Goal: Complete application form: Complete application form

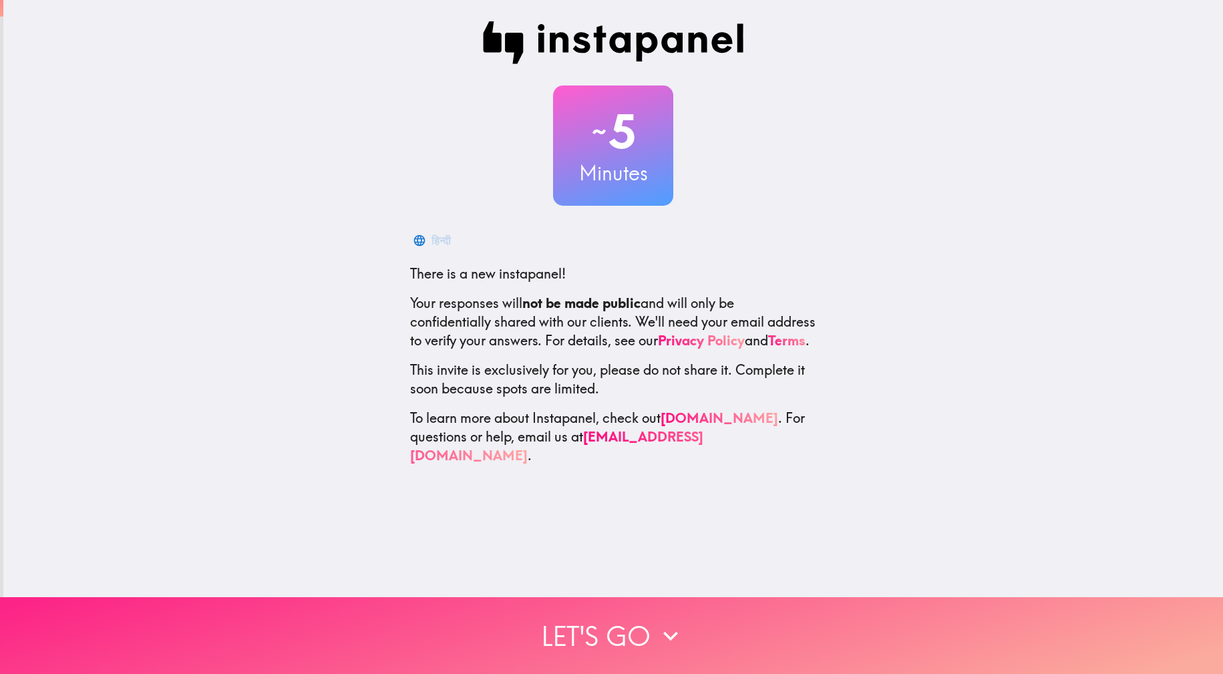
click at [594, 619] on button "Let's go" at bounding box center [611, 635] width 1223 height 77
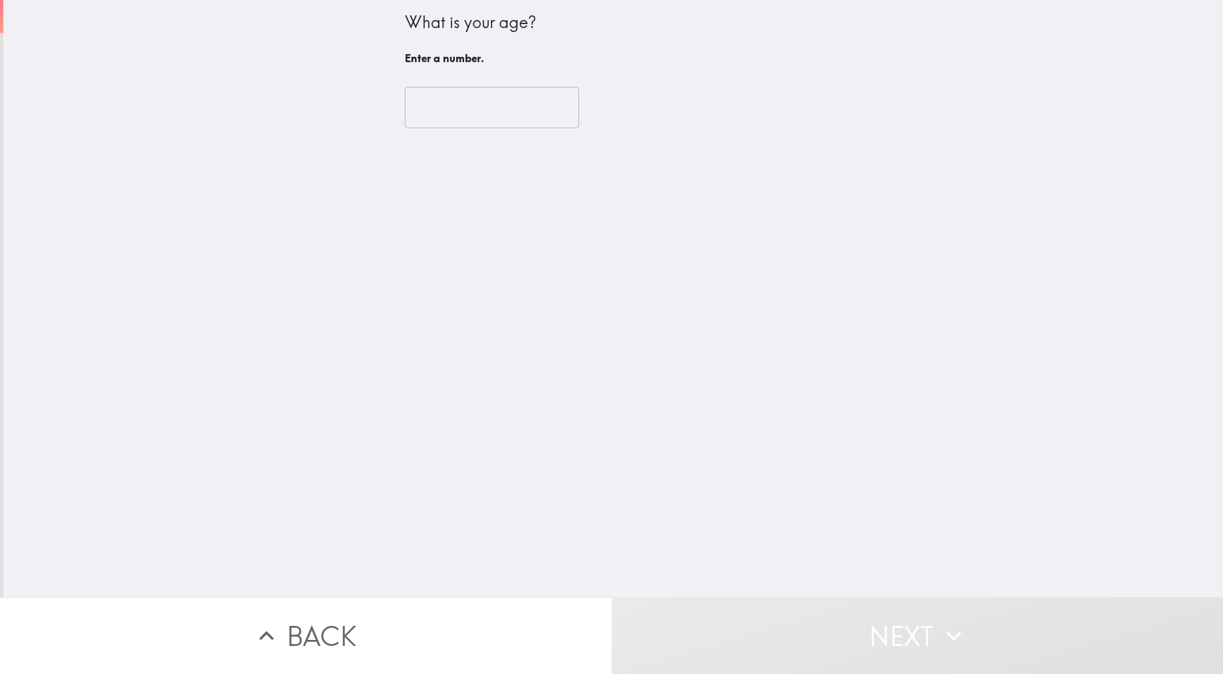
click at [446, 108] on input "number" at bounding box center [492, 107] width 174 height 41
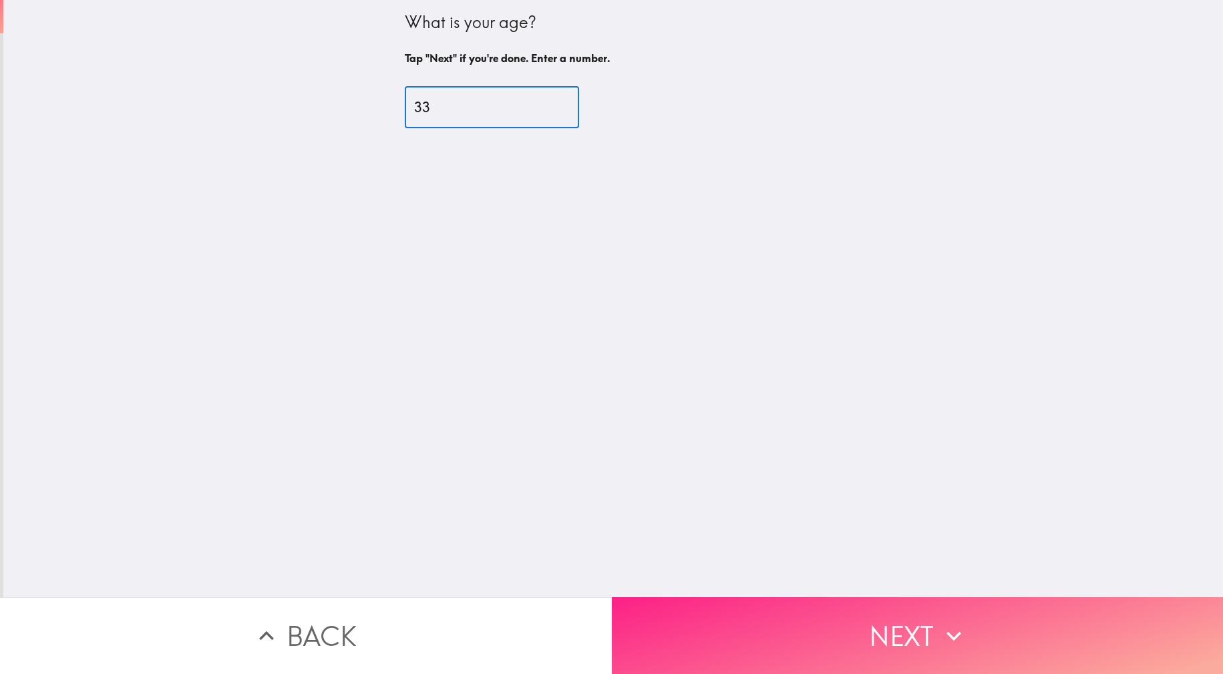
type input "33"
click at [942, 621] on icon "button" at bounding box center [953, 635] width 29 height 29
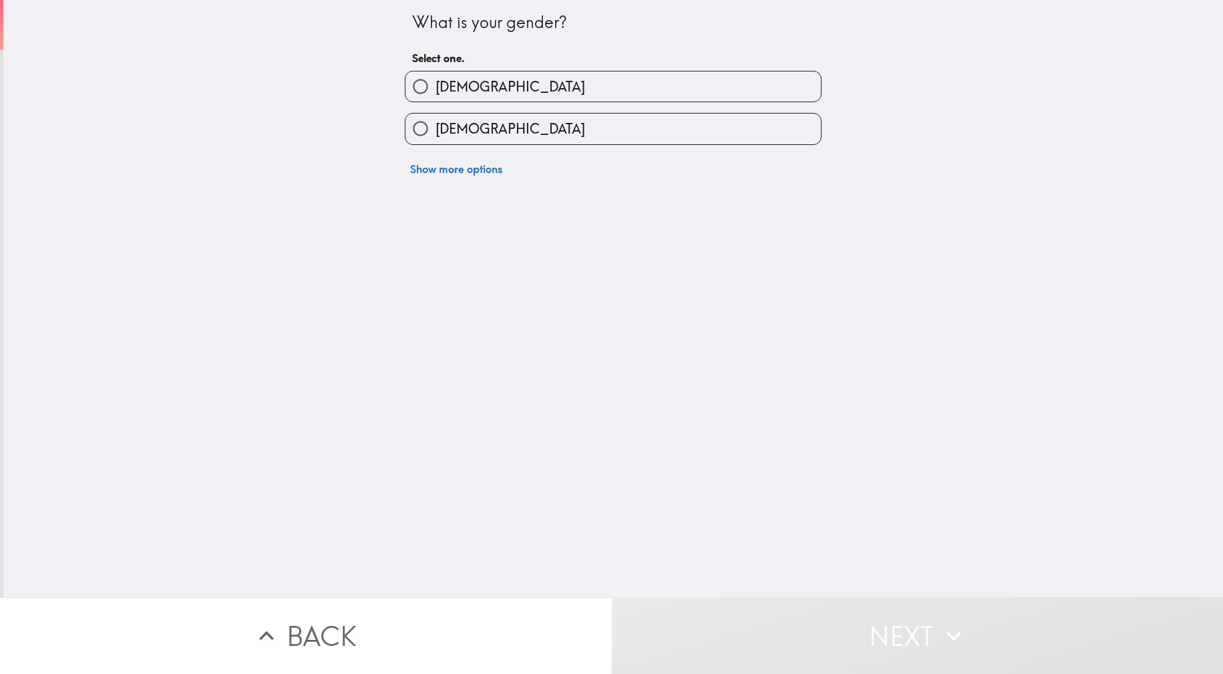
click at [424, 79] on input "[DEMOGRAPHIC_DATA]" at bounding box center [420, 86] width 30 height 30
radio input "true"
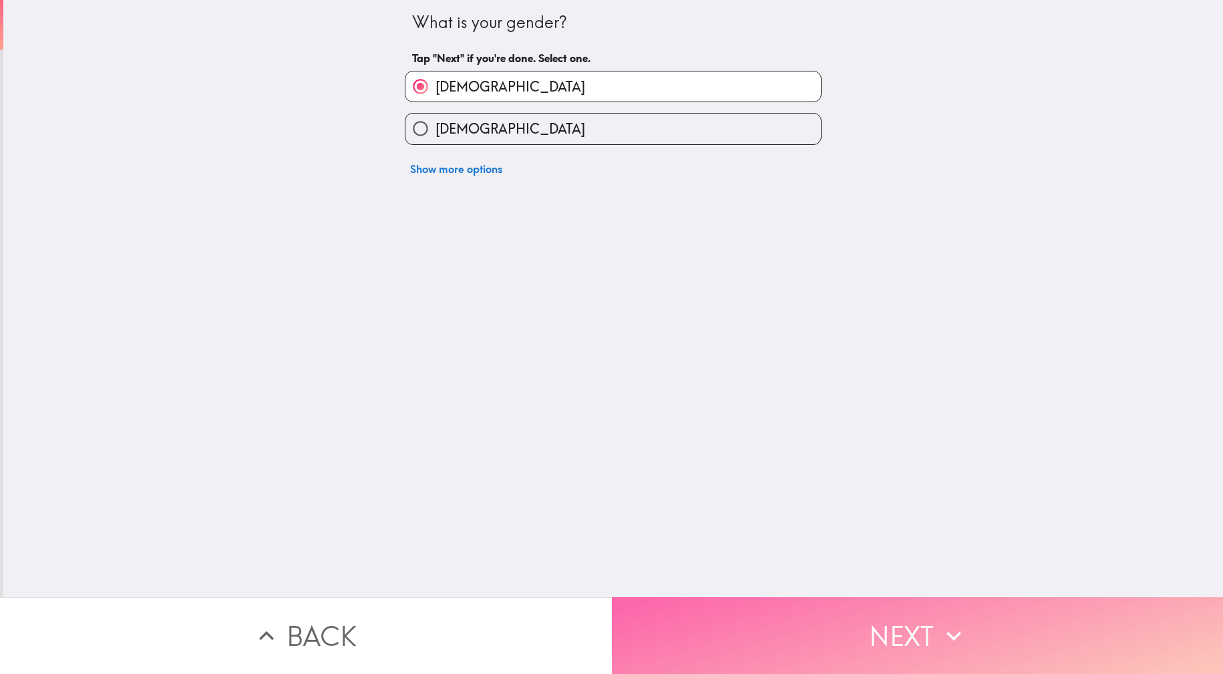
click at [807, 616] on button "Next" at bounding box center [918, 635] width 612 height 77
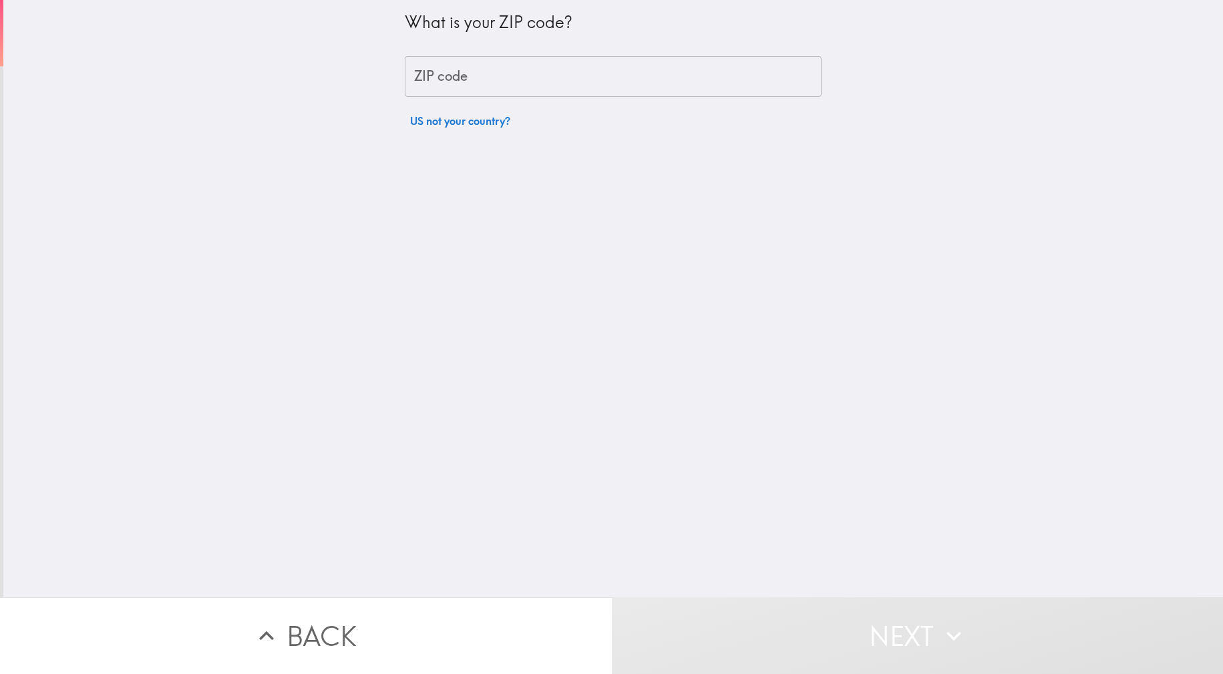
click at [441, 83] on input "ZIP code" at bounding box center [613, 76] width 417 height 41
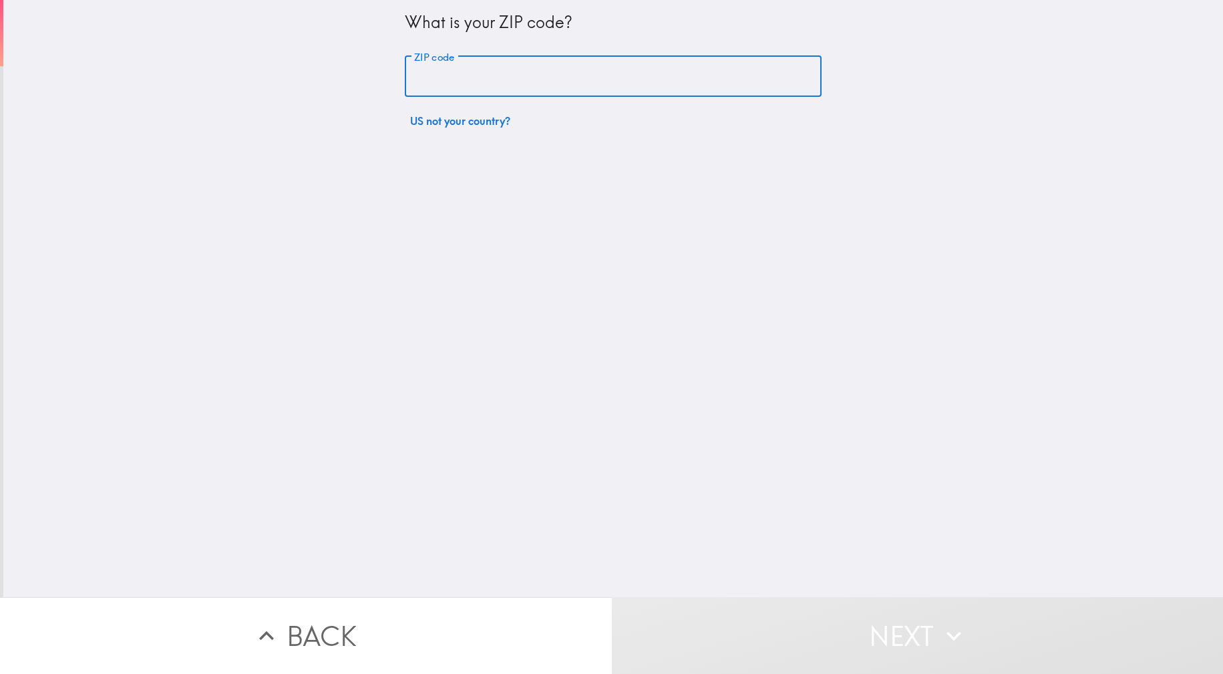
type input "78223"
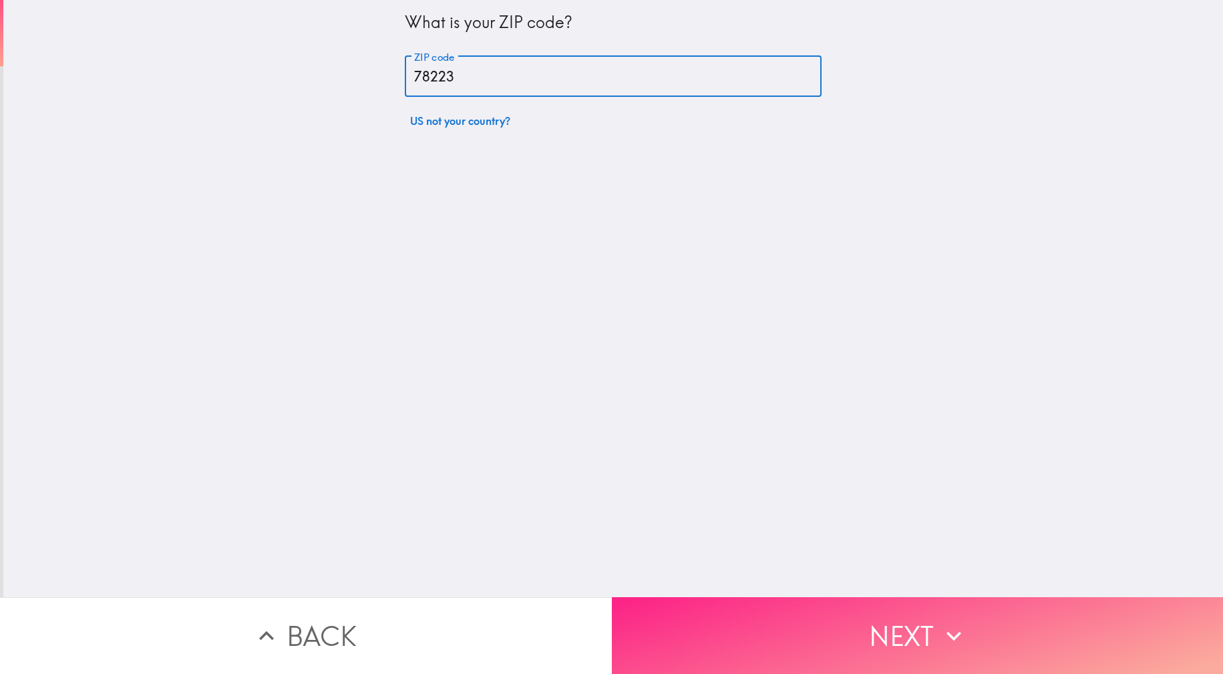
click at [806, 621] on button "Next" at bounding box center [918, 635] width 612 height 77
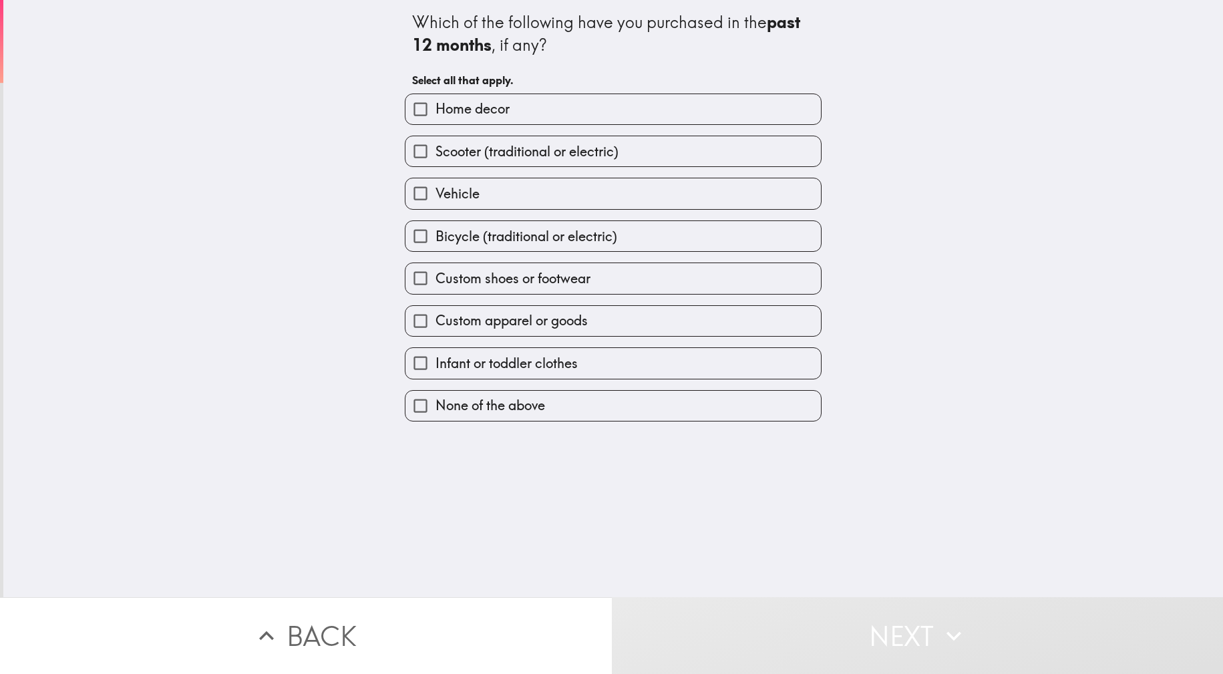
click at [468, 113] on span "Home decor" at bounding box center [472, 109] width 74 height 19
click at [435, 113] on input "Home decor" at bounding box center [420, 109] width 30 height 30
checkbox input "true"
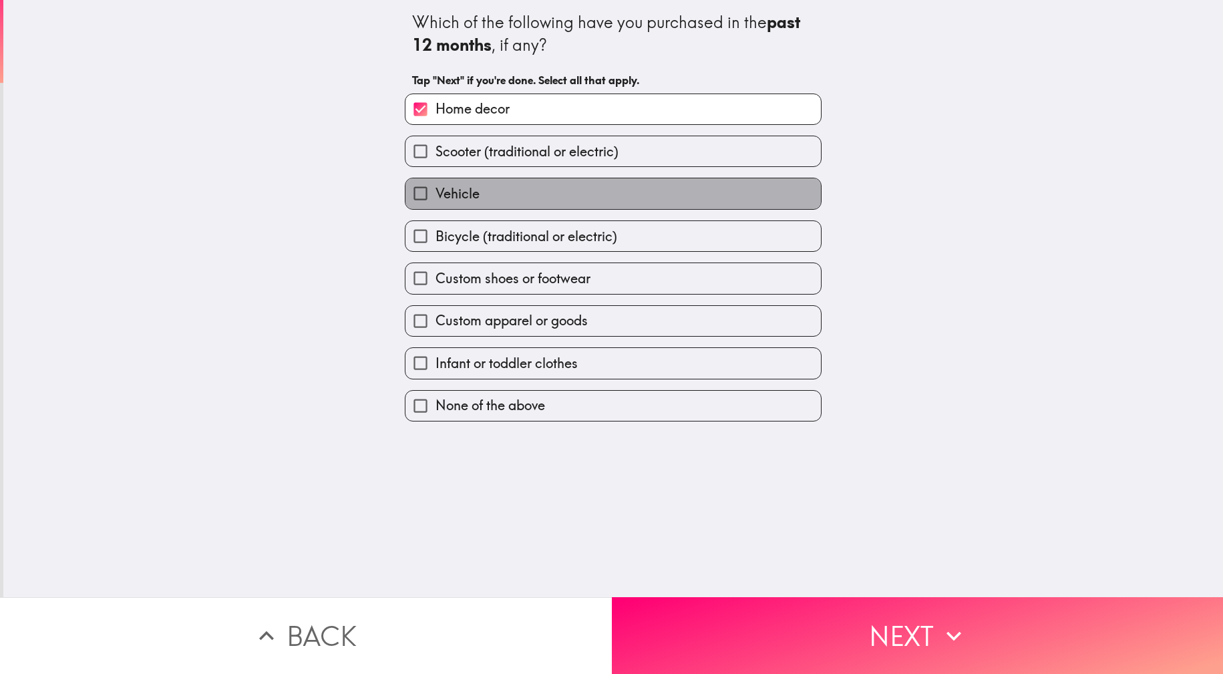
click at [463, 189] on span "Vehicle" at bounding box center [457, 193] width 44 height 19
click at [435, 189] on input "Vehicle" at bounding box center [420, 193] width 30 height 30
checkbox input "true"
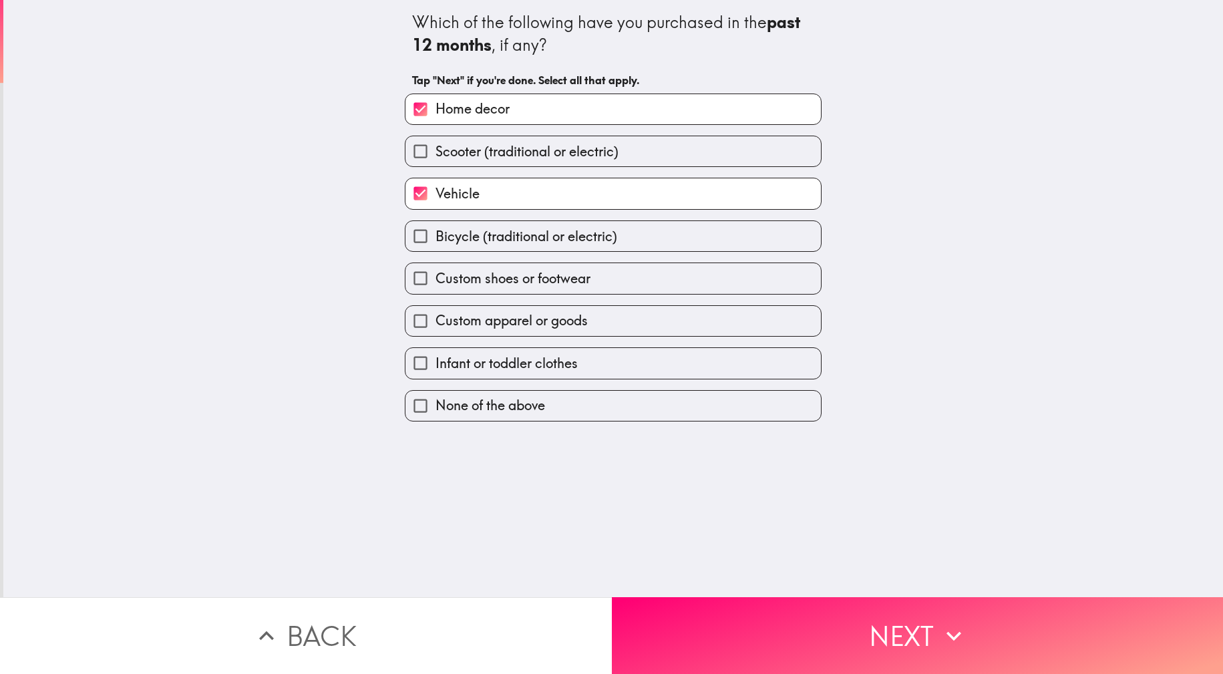
click at [522, 319] on span "Custom apparel or goods" at bounding box center [511, 320] width 152 height 19
click at [435, 319] on input "Custom apparel or goods" at bounding box center [420, 321] width 30 height 30
checkbox input "true"
click at [529, 278] on span "Custom shoes or footwear" at bounding box center [512, 278] width 155 height 19
click at [435, 278] on input "Custom shoes or footwear" at bounding box center [420, 278] width 30 height 30
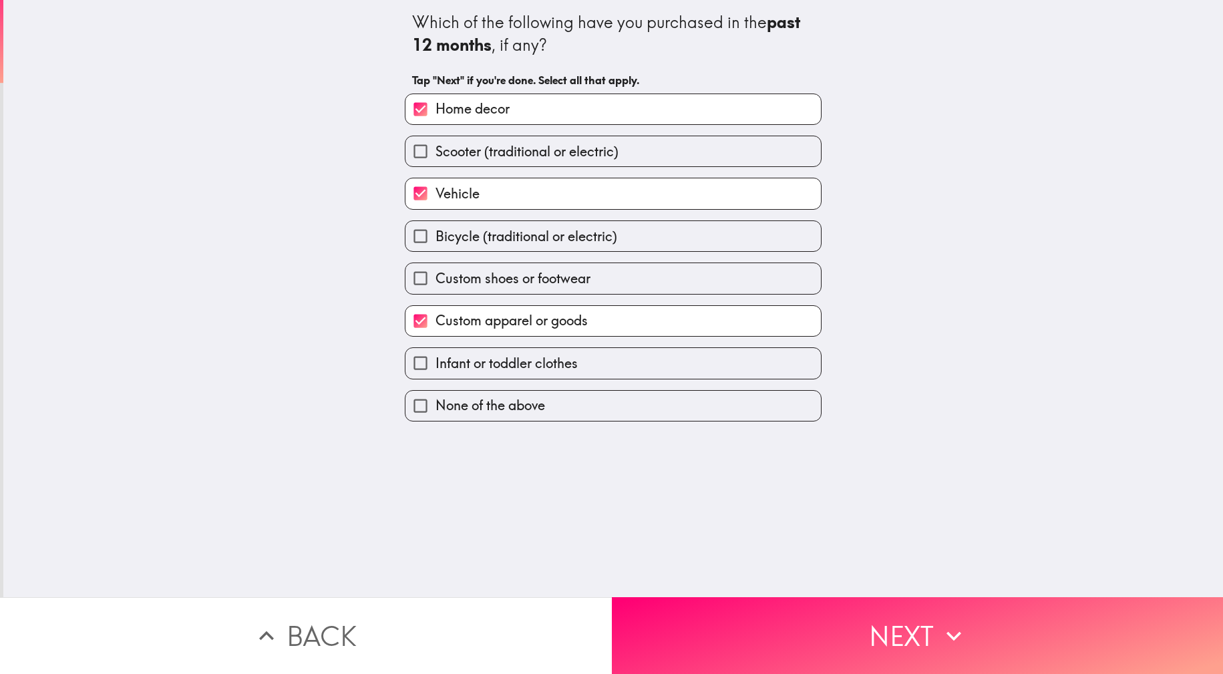
checkbox input "true"
click at [522, 146] on span "Scooter (traditional or electric)" at bounding box center [526, 151] width 183 height 19
click at [435, 146] on input "Scooter (traditional or electric)" at bounding box center [420, 151] width 30 height 30
checkbox input "true"
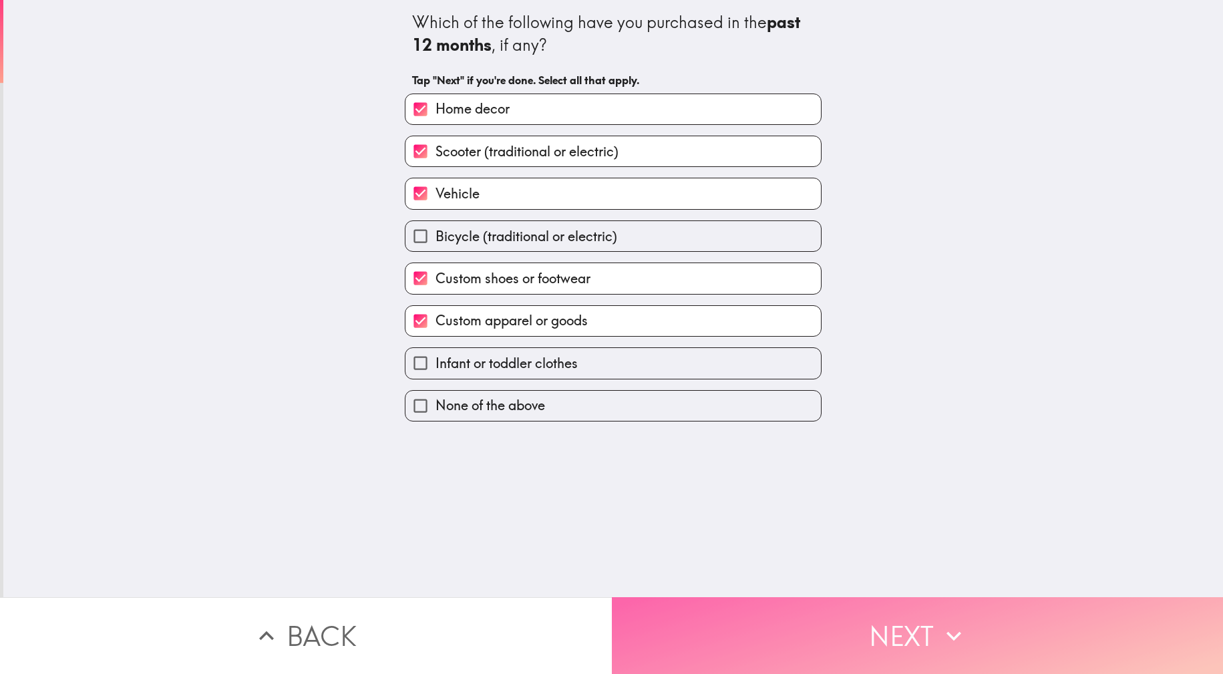
click at [854, 604] on button "Next" at bounding box center [918, 635] width 612 height 77
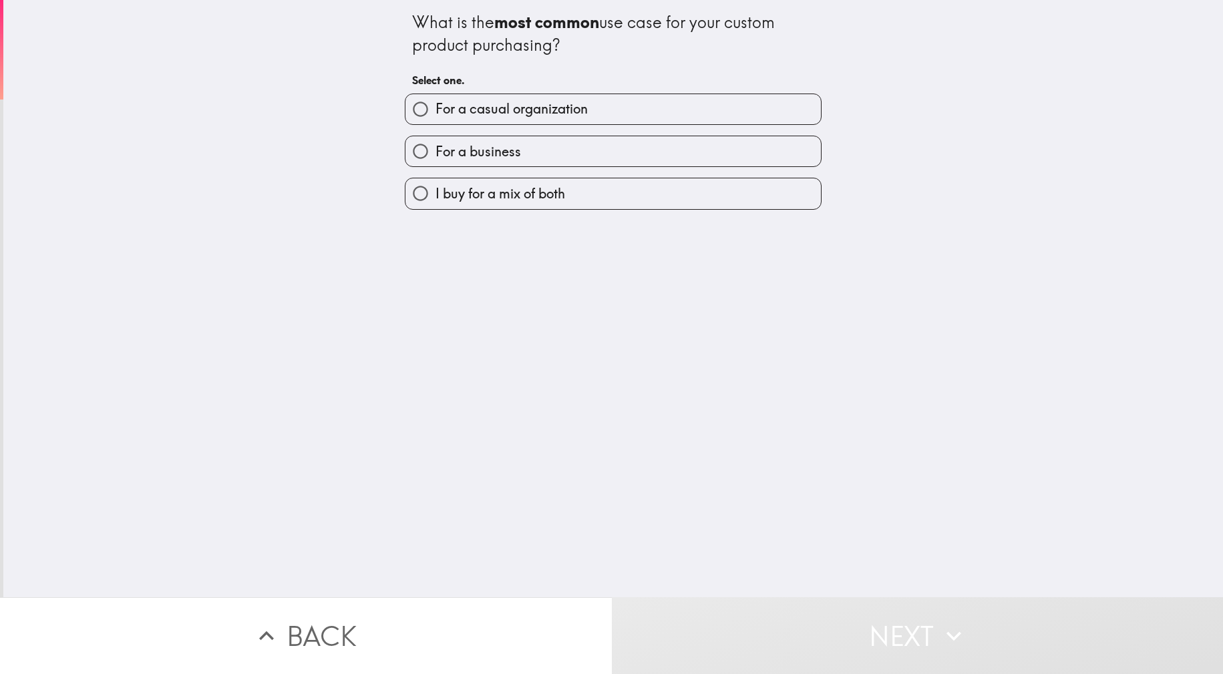
click at [538, 108] on span "For a casual organization" at bounding box center [511, 109] width 152 height 19
click at [435, 108] on input "For a casual organization" at bounding box center [420, 109] width 30 height 30
radio input "true"
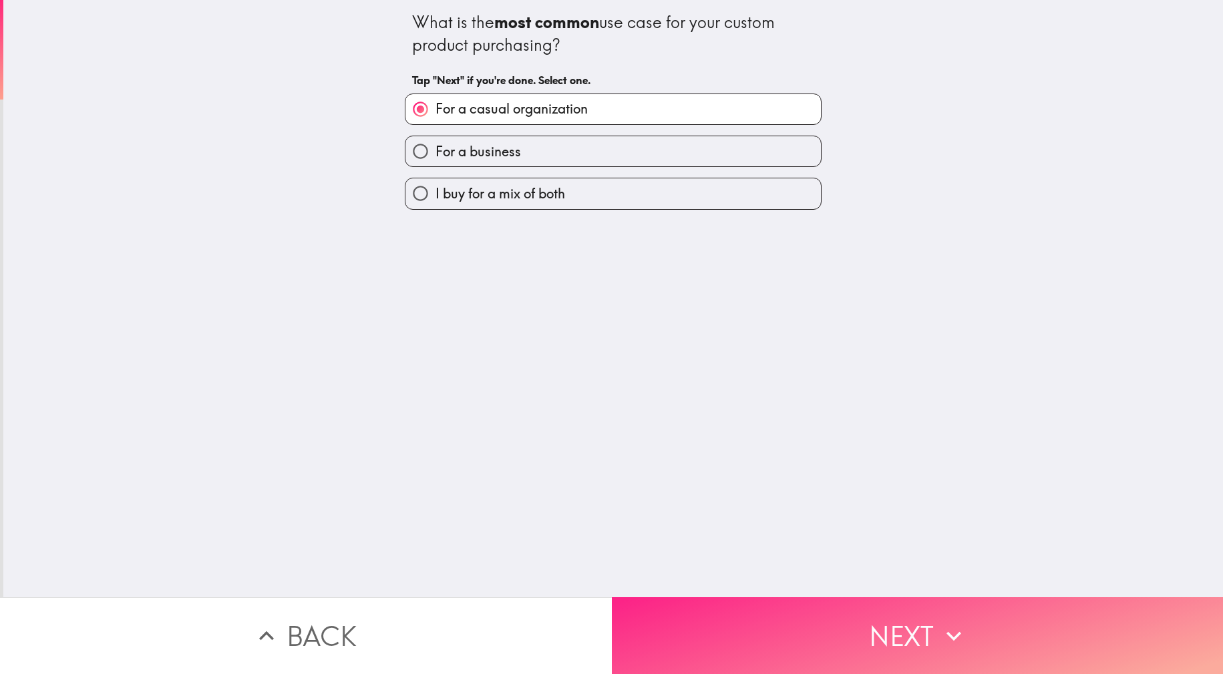
click at [818, 628] on button "Next" at bounding box center [918, 635] width 612 height 77
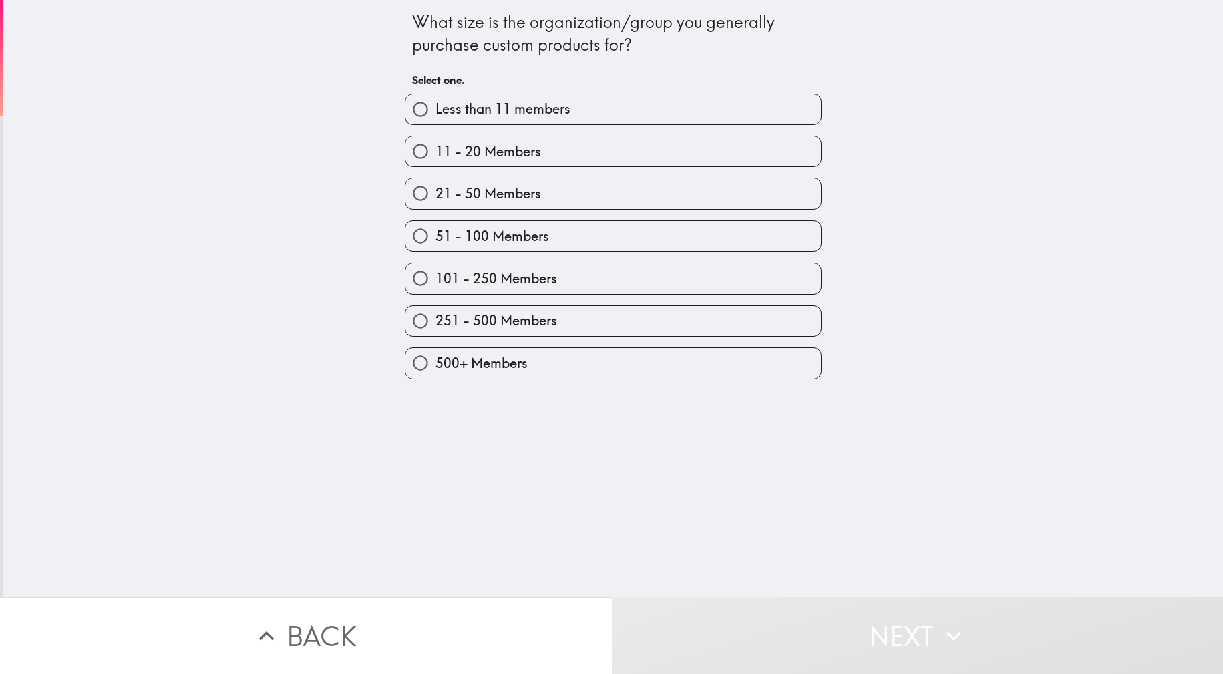
click at [510, 142] on span "11 - 20 Members" at bounding box center [488, 151] width 106 height 19
click at [435, 142] on input "11 - 20 Members" at bounding box center [420, 151] width 30 height 30
radio input "true"
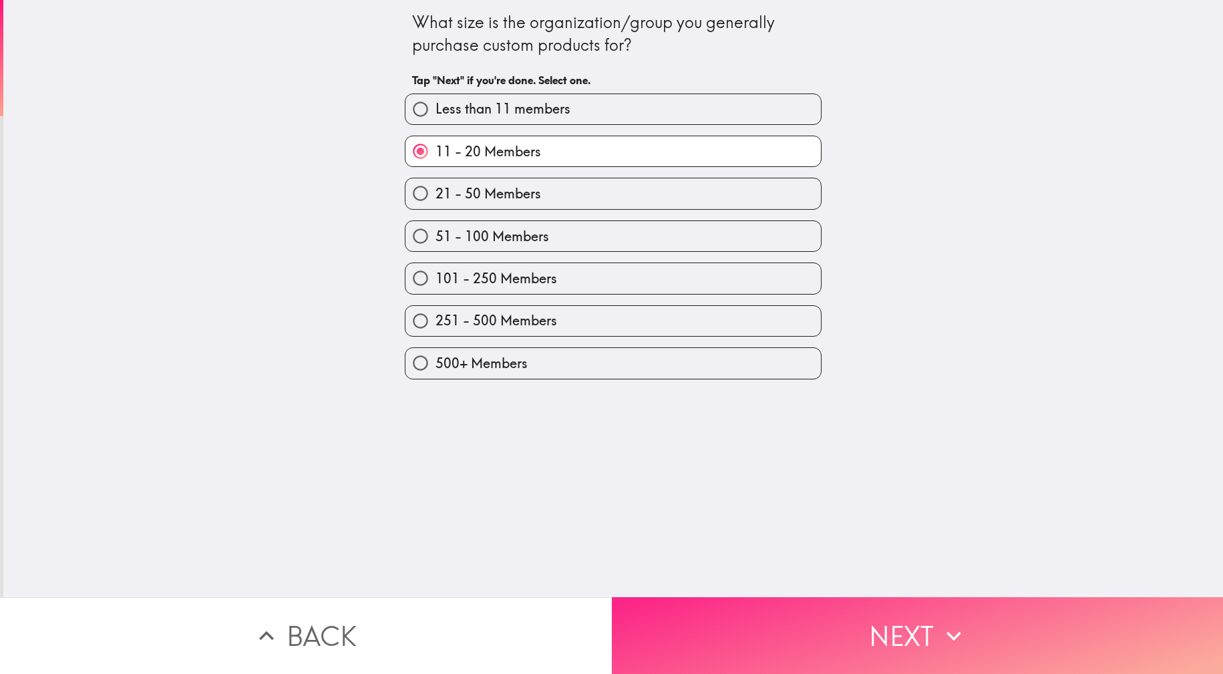
click at [834, 602] on button "Next" at bounding box center [918, 635] width 612 height 77
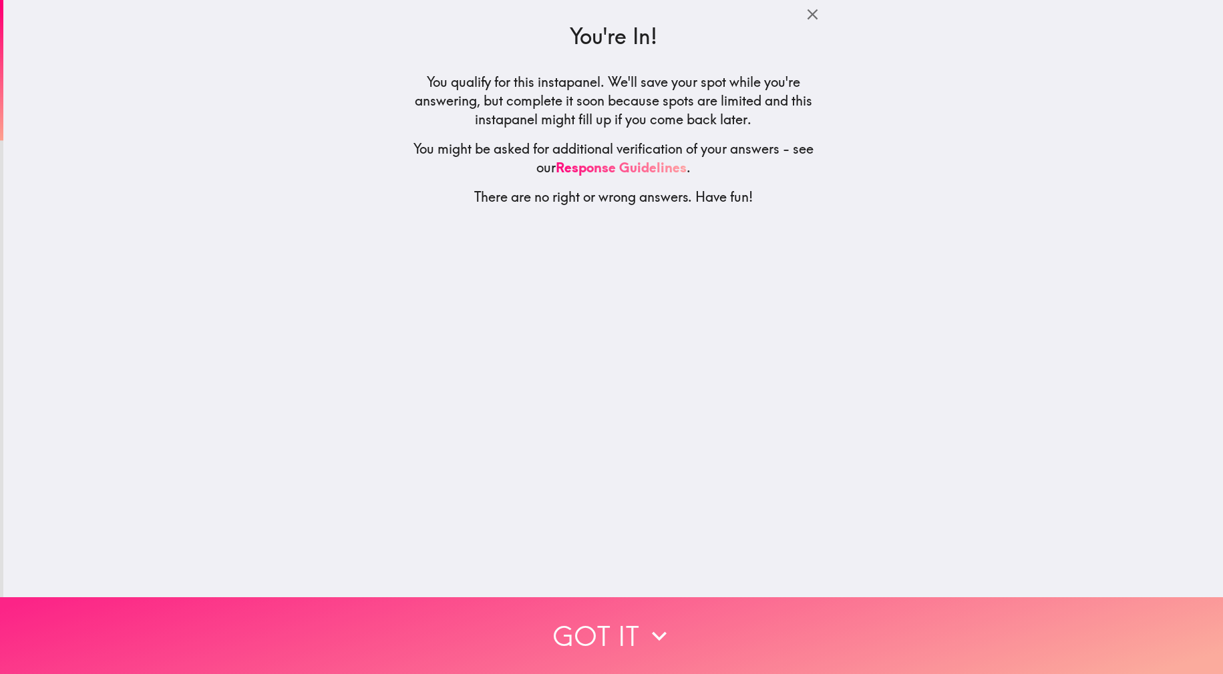
click at [621, 615] on button "Got it" at bounding box center [611, 635] width 1223 height 77
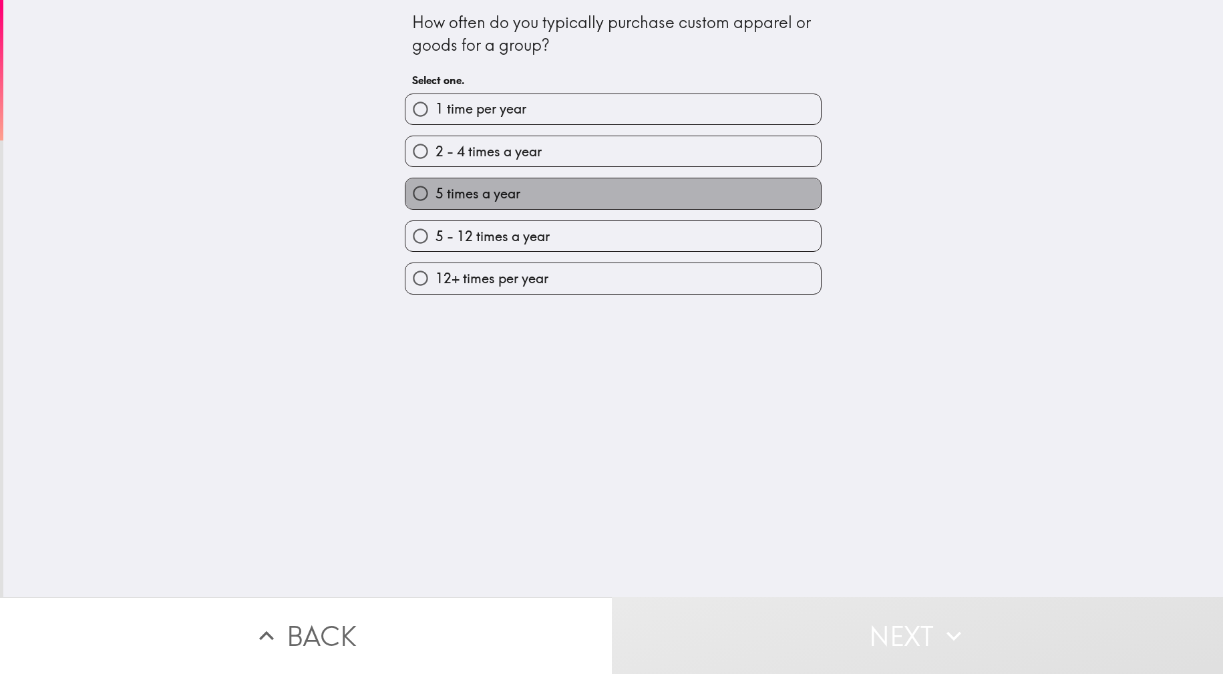
click at [489, 184] on label "5 times a year" at bounding box center [612, 193] width 415 height 30
click at [435, 184] on input "5 times a year" at bounding box center [420, 193] width 30 height 30
radio input "true"
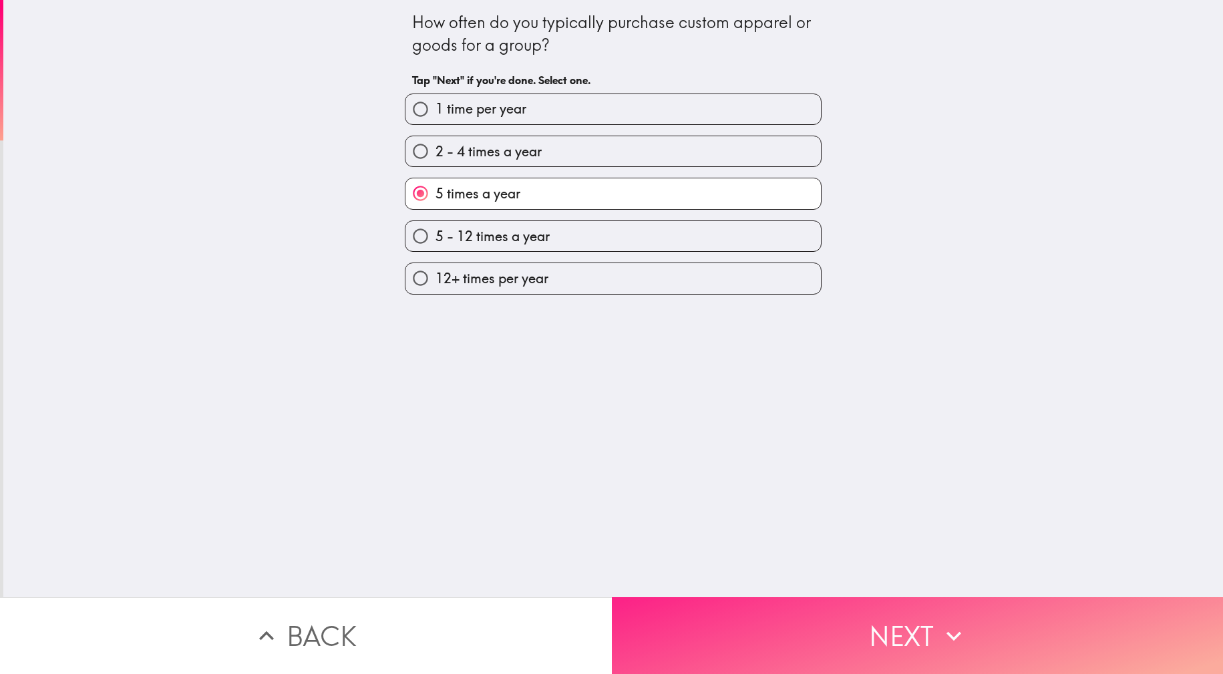
click at [808, 620] on button "Next" at bounding box center [918, 635] width 612 height 77
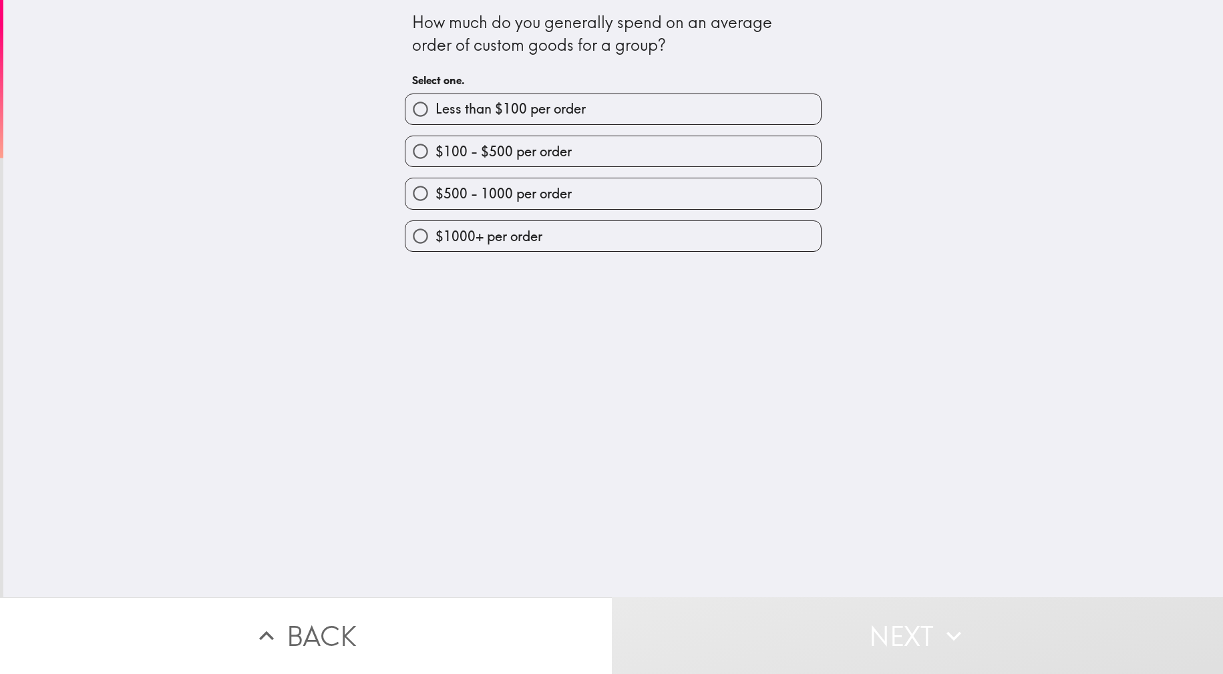
click at [501, 155] on span "$100 - $500 per order" at bounding box center [503, 151] width 136 height 19
click at [435, 155] on input "$100 - $500 per order" at bounding box center [420, 151] width 30 height 30
radio input "true"
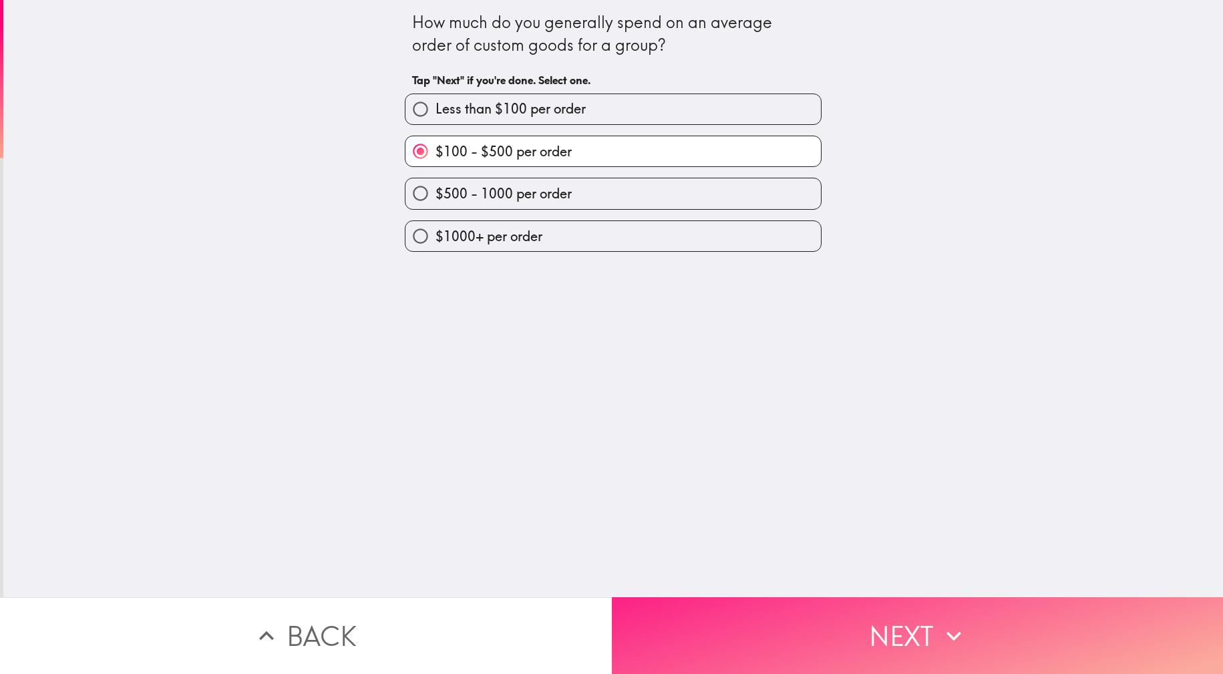
click at [829, 607] on button "Next" at bounding box center [918, 635] width 612 height 77
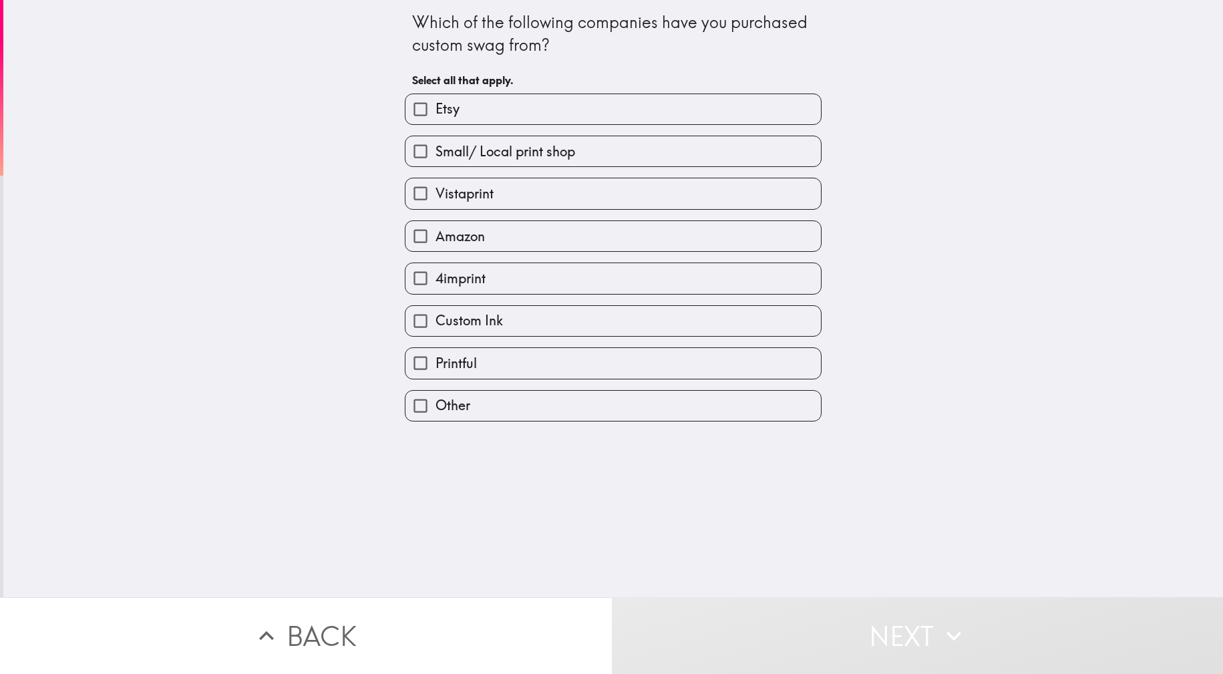
click at [478, 186] on span "Vistaprint" at bounding box center [464, 193] width 58 height 19
click at [435, 186] on input "Vistaprint" at bounding box center [420, 193] width 30 height 30
checkbox input "true"
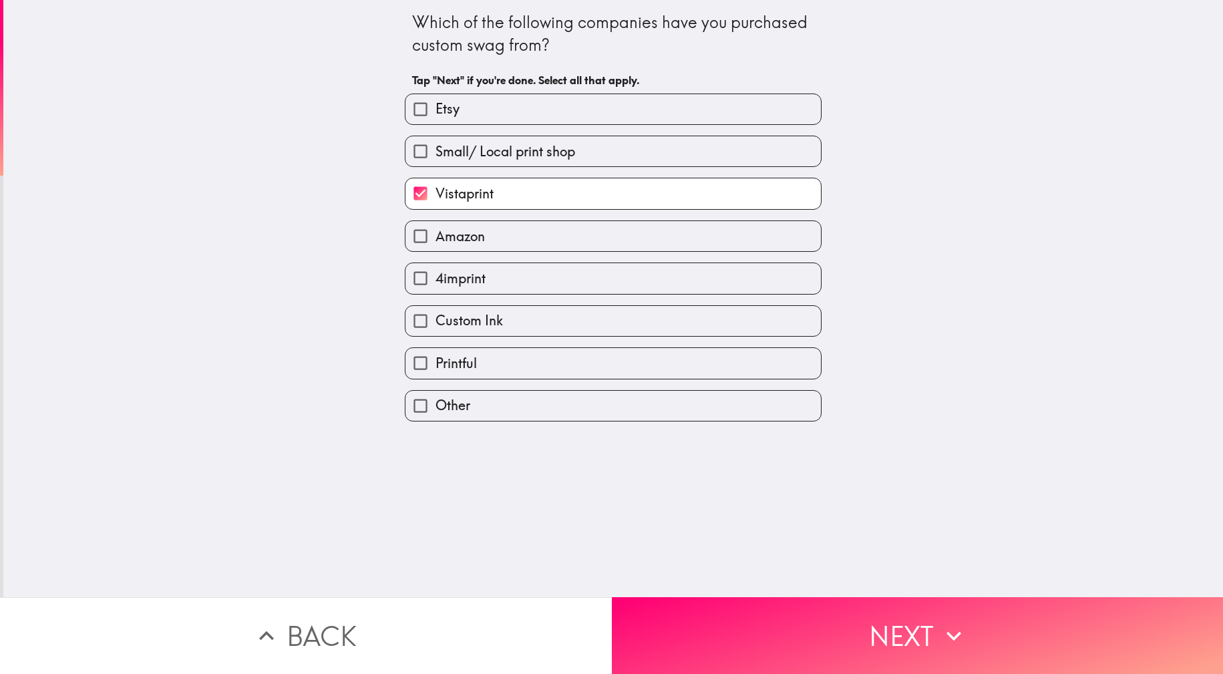
drag, startPoint x: 511, startPoint y: 108, endPoint x: 524, endPoint y: 126, distance: 21.9
click at [511, 110] on label "Etsy" at bounding box center [612, 109] width 415 height 30
click at [435, 110] on input "Etsy" at bounding box center [420, 109] width 30 height 30
checkbox input "true"
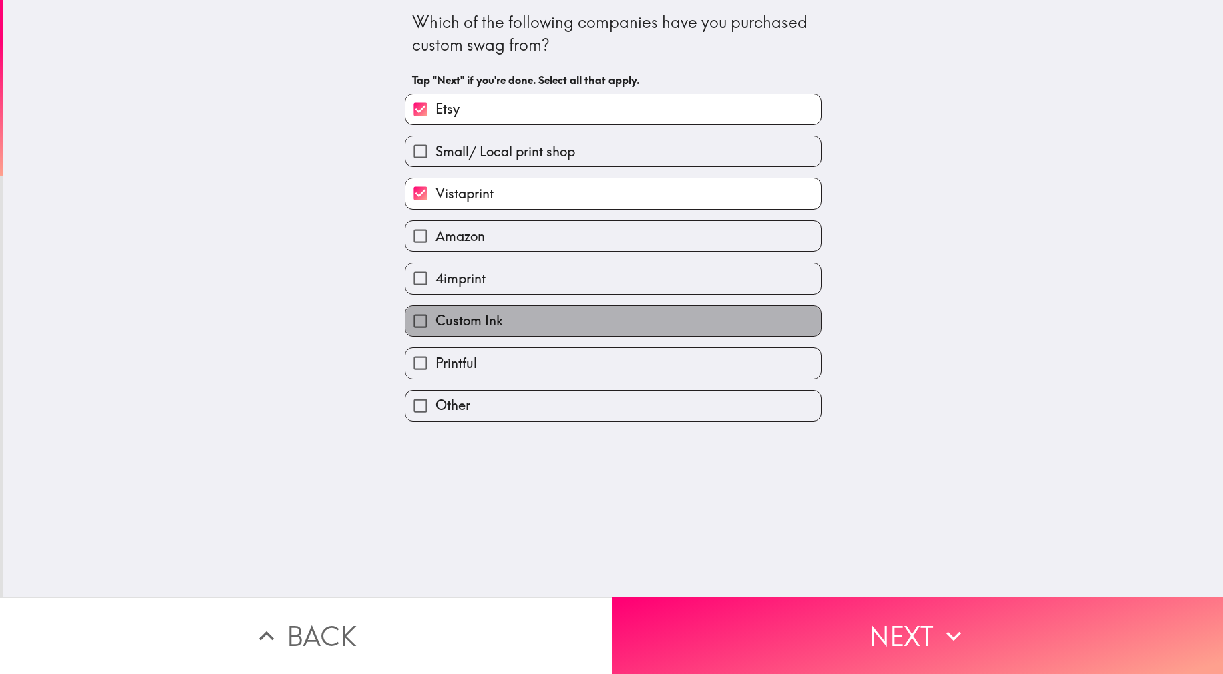
click at [501, 315] on label "Custom Ink" at bounding box center [612, 321] width 415 height 30
click at [435, 315] on input "Custom Ink" at bounding box center [420, 321] width 30 height 30
checkbox input "true"
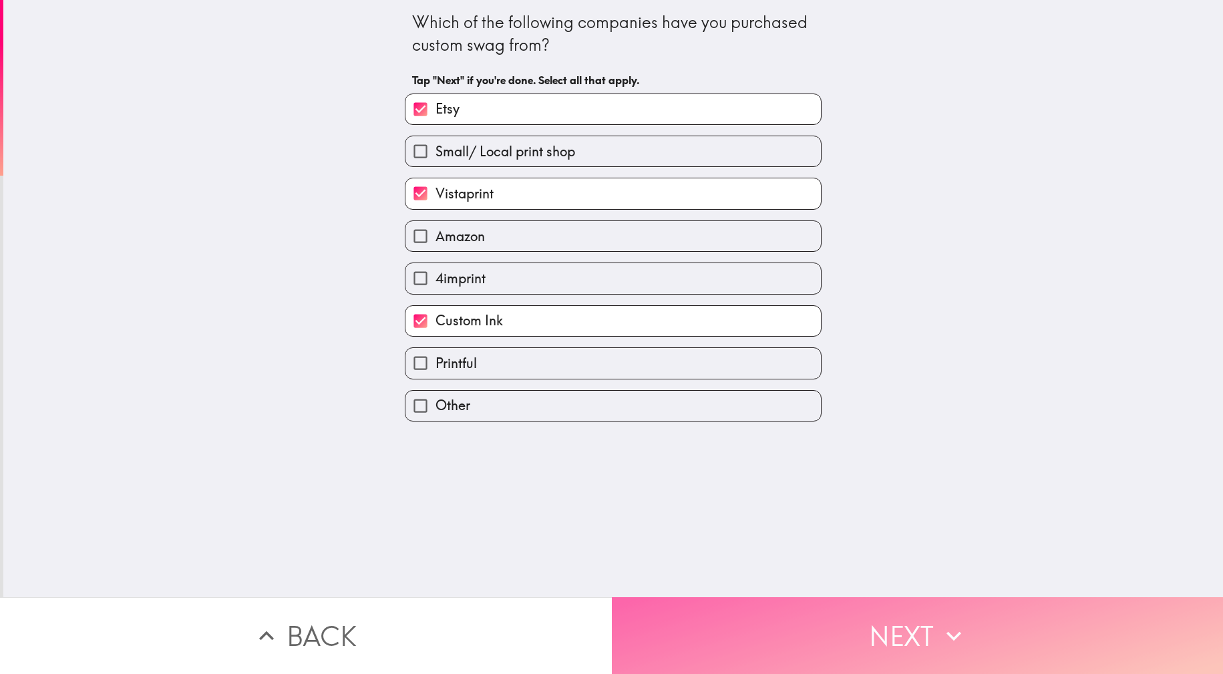
click at [883, 627] on button "Next" at bounding box center [918, 635] width 612 height 77
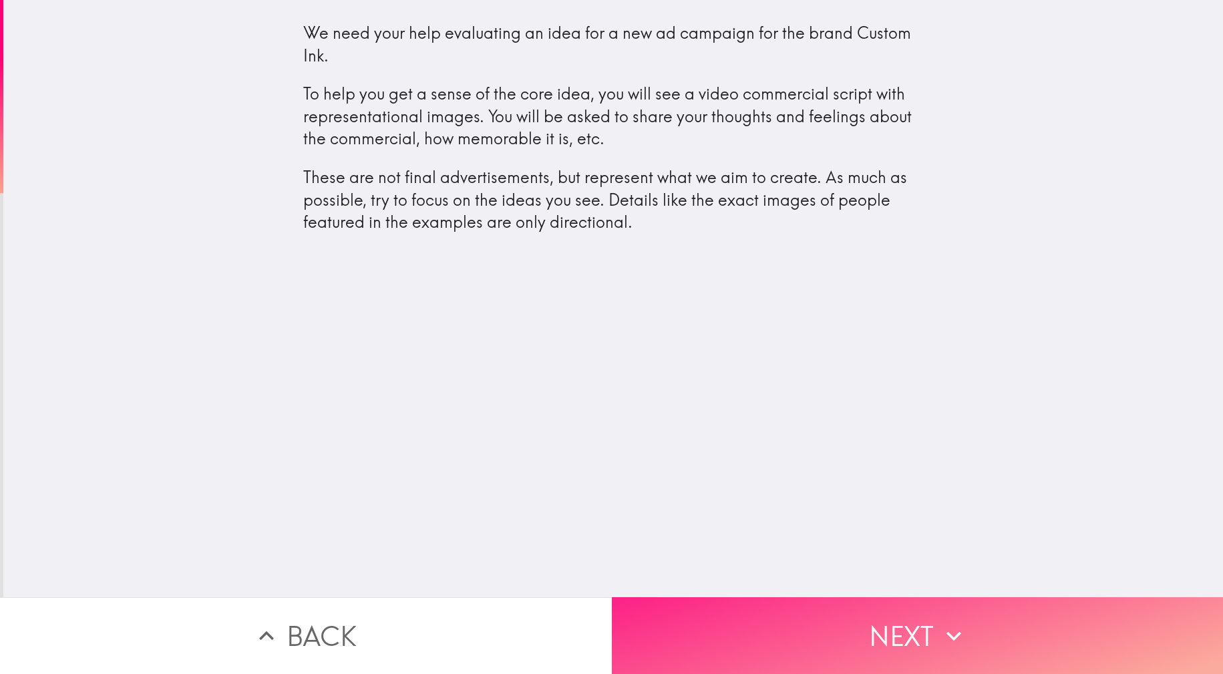
click at [862, 619] on button "Next" at bounding box center [918, 635] width 612 height 77
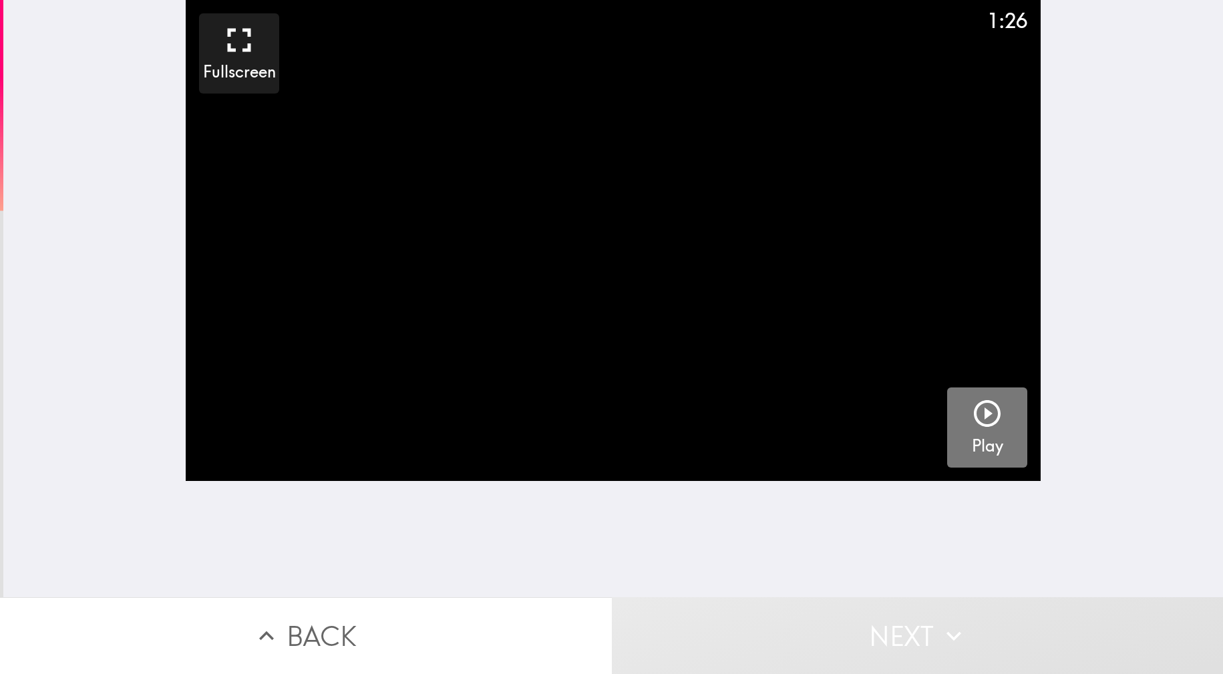
click at [971, 411] on icon "button" at bounding box center [987, 413] width 32 height 32
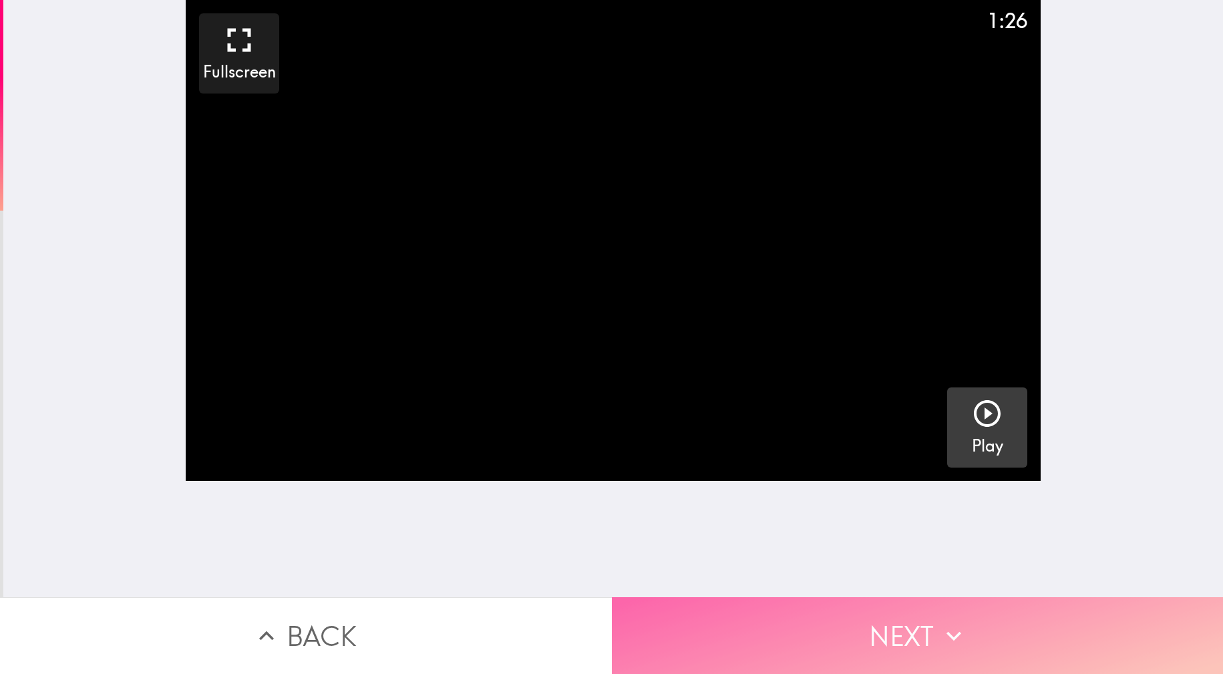
drag, startPoint x: 910, startPoint y: 632, endPoint x: 914, endPoint y: 626, distance: 7.2
click at [911, 632] on button "Next" at bounding box center [918, 635] width 612 height 77
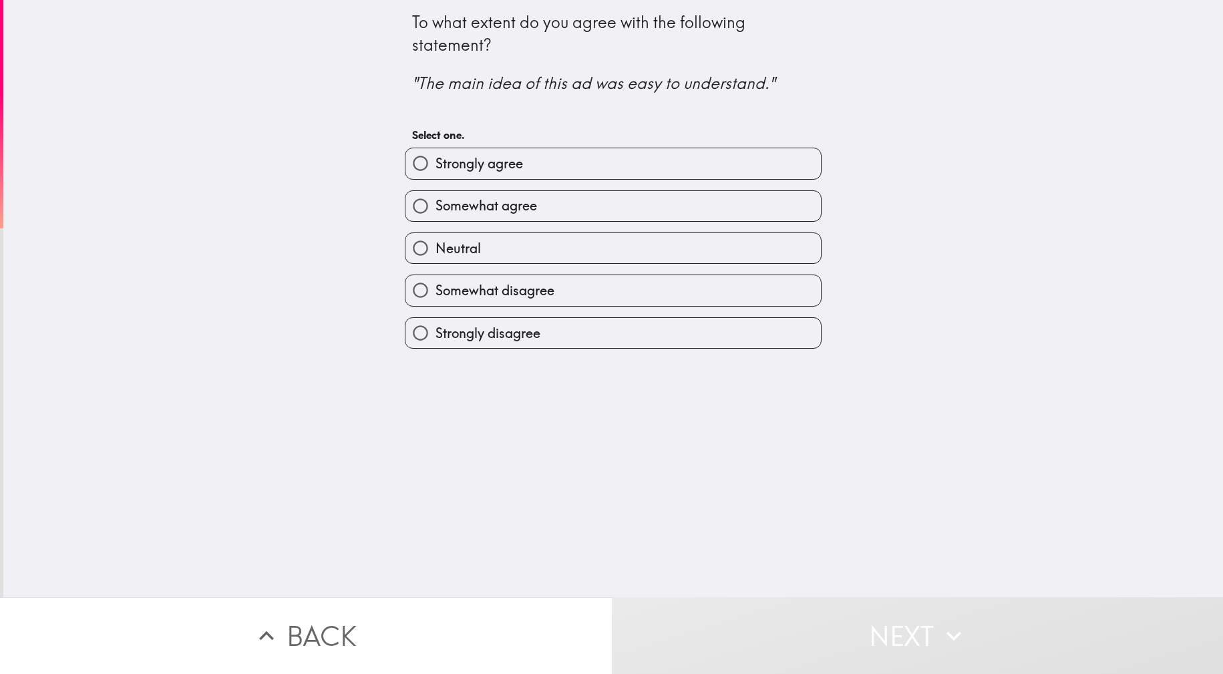
click at [566, 169] on label "Strongly agree" at bounding box center [612, 163] width 415 height 30
click at [435, 169] on input "Strongly agree" at bounding box center [420, 163] width 30 height 30
radio input "true"
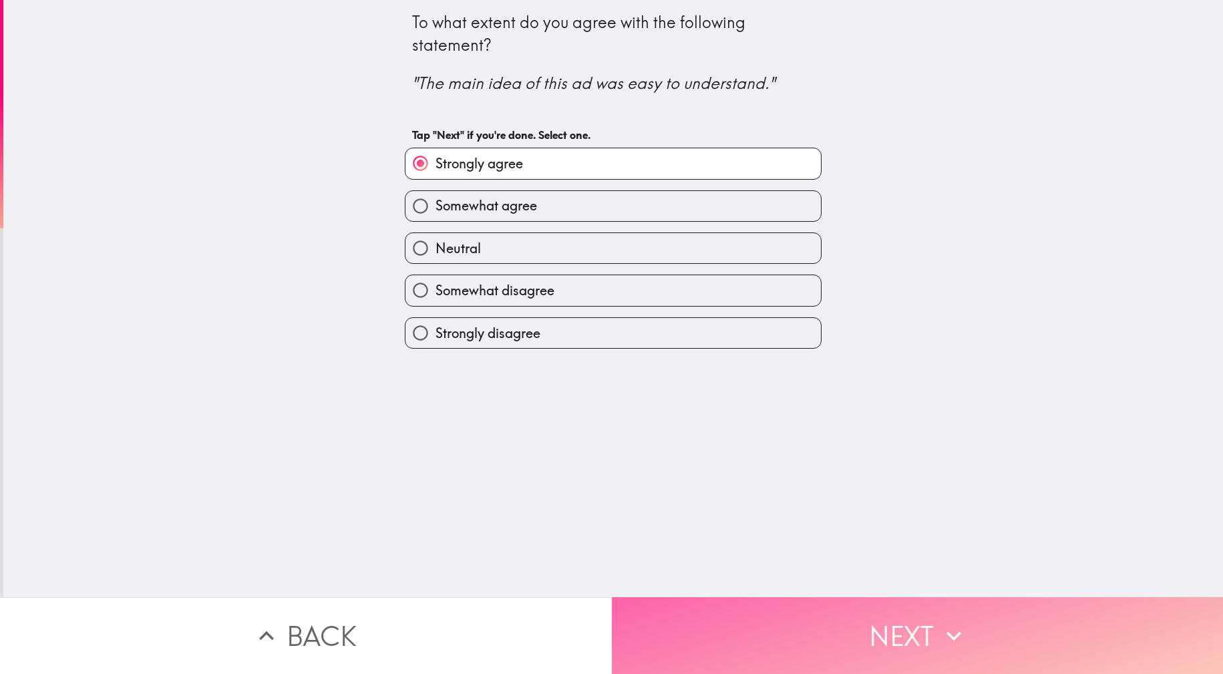
click at [855, 597] on button "Next" at bounding box center [918, 635] width 612 height 77
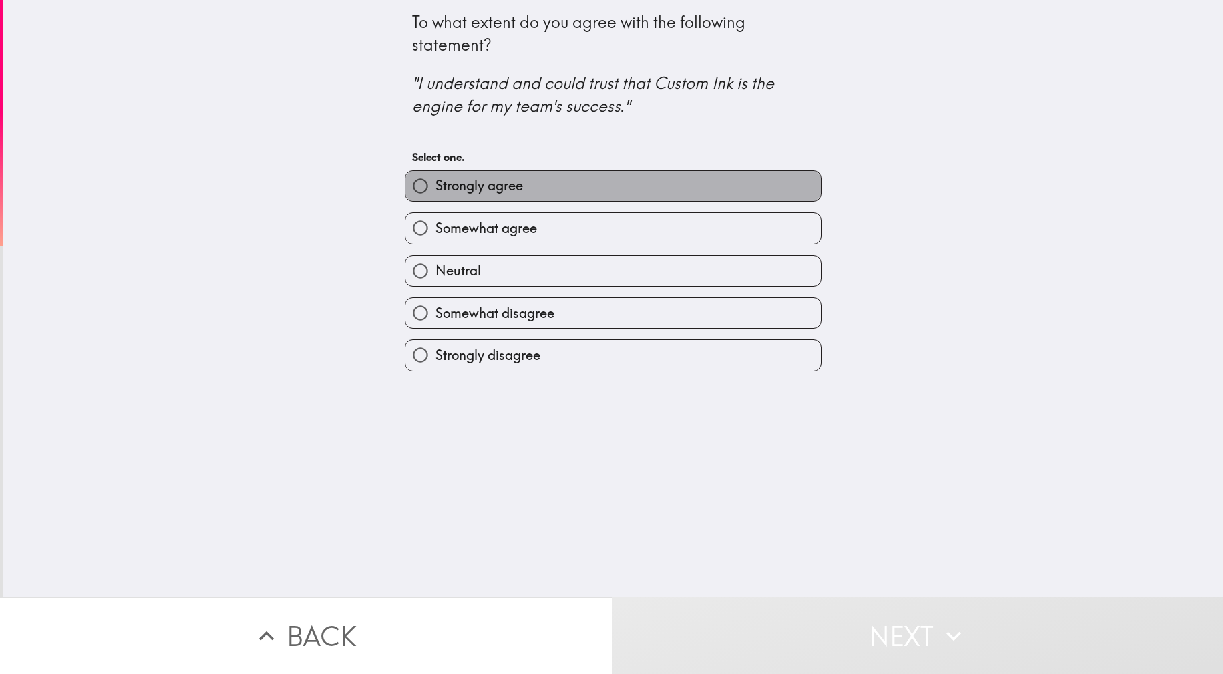
click at [496, 175] on label "Strongly agree" at bounding box center [612, 186] width 415 height 30
click at [435, 175] on input "Strongly agree" at bounding box center [420, 186] width 30 height 30
radio input "true"
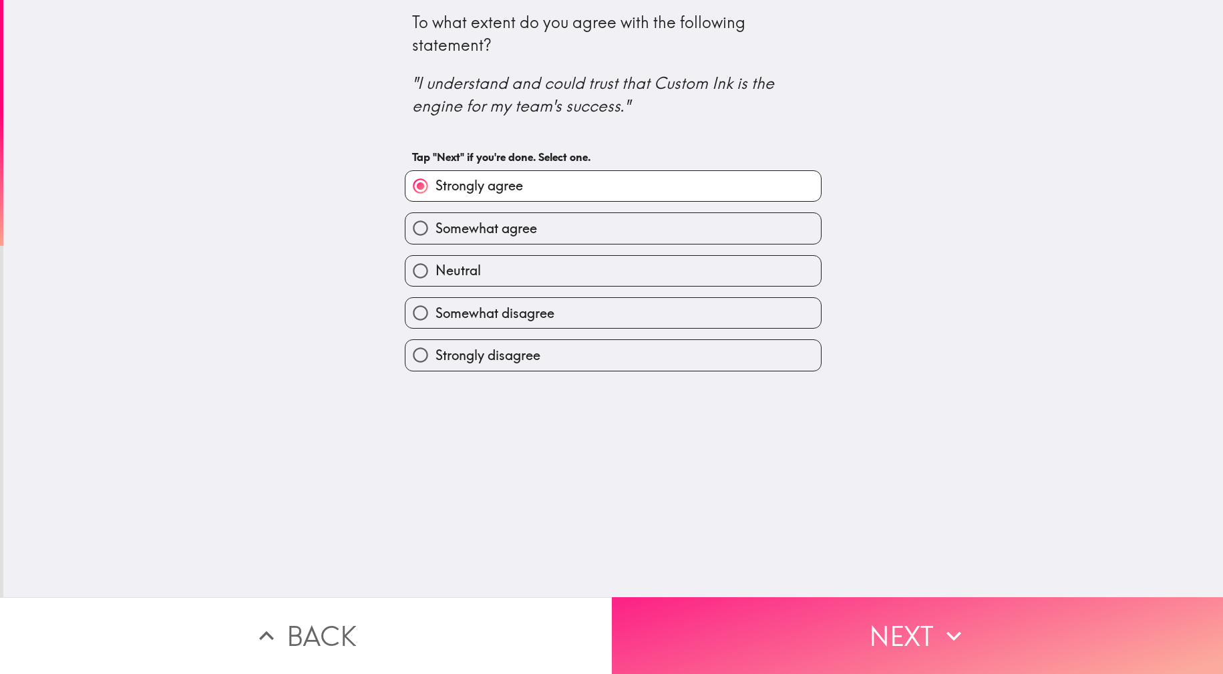
click at [854, 599] on button "Next" at bounding box center [918, 635] width 612 height 77
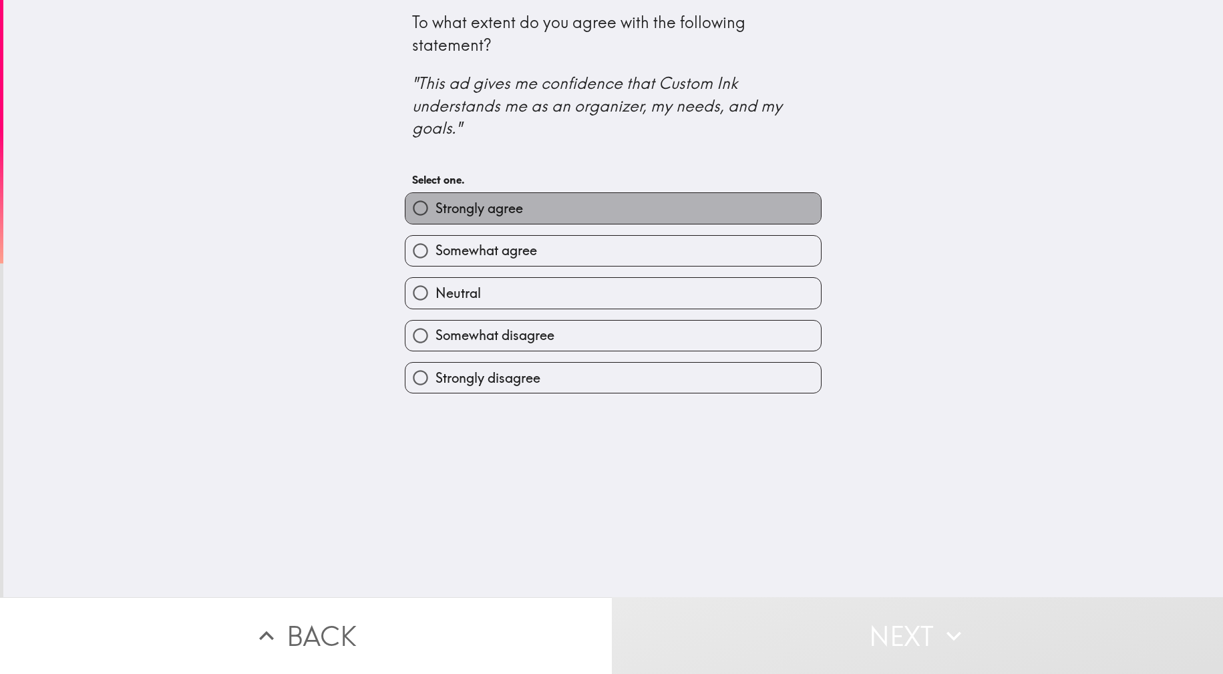
click at [524, 196] on label "Strongly agree" at bounding box center [612, 208] width 415 height 30
click at [435, 196] on input "Strongly agree" at bounding box center [420, 208] width 30 height 30
radio input "true"
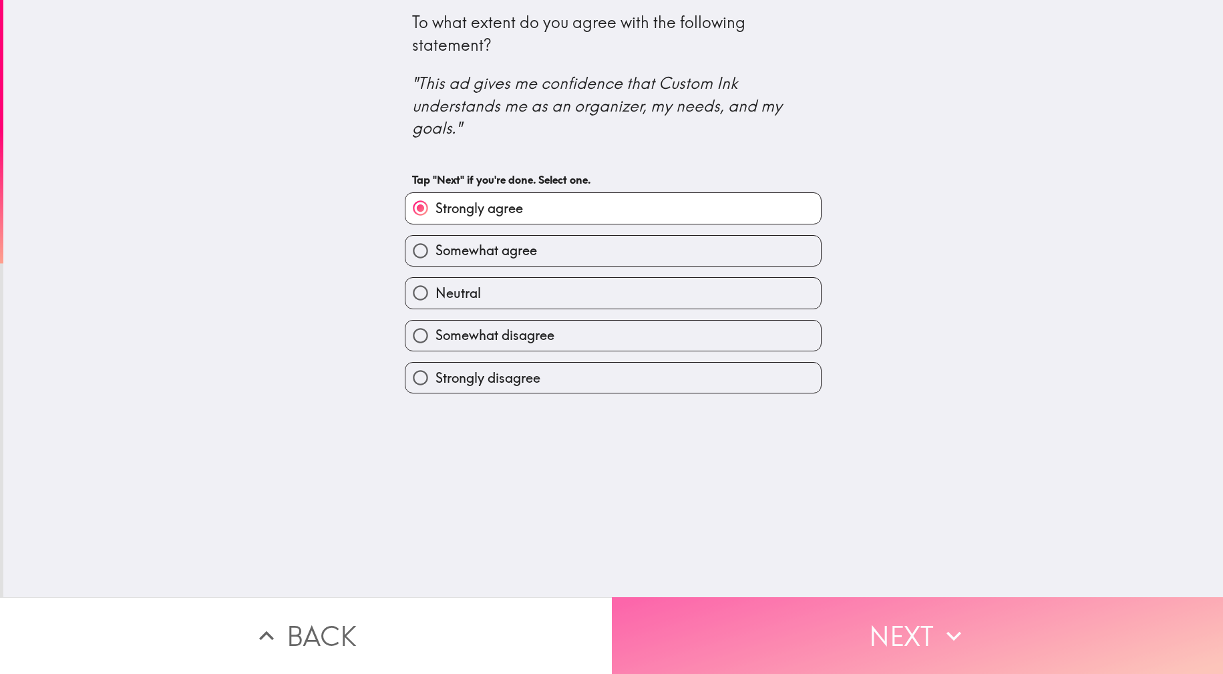
click at [839, 613] on button "Next" at bounding box center [918, 635] width 612 height 77
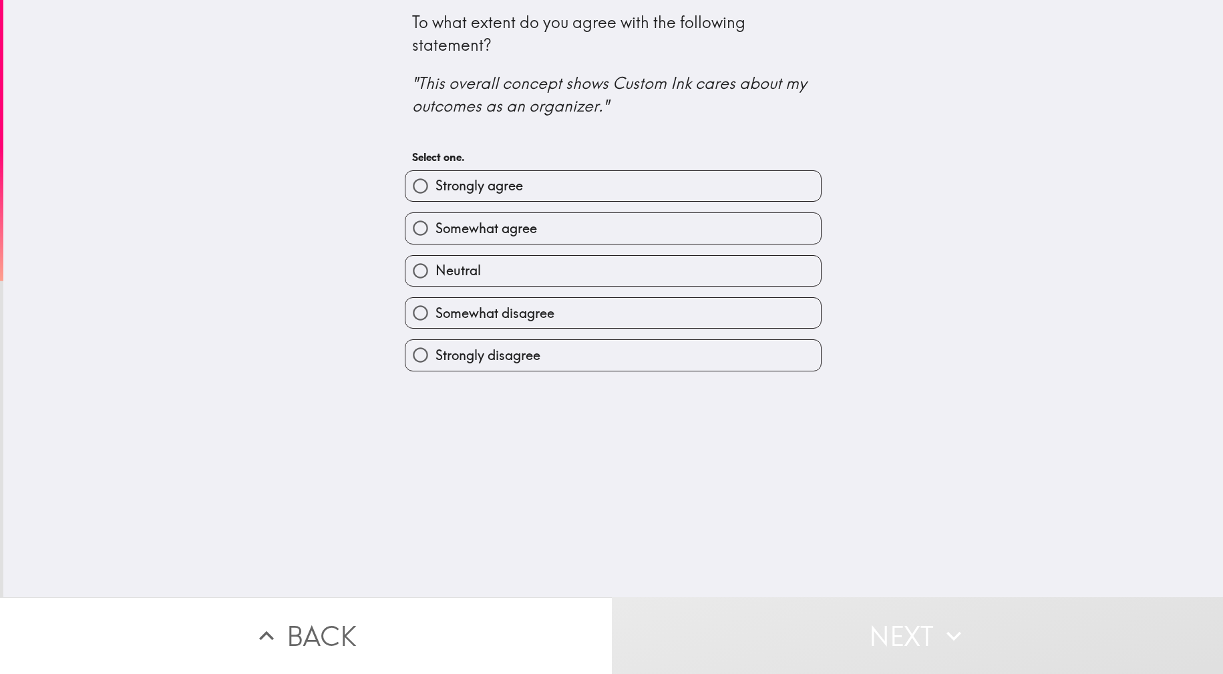
click at [532, 182] on label "Strongly agree" at bounding box center [612, 186] width 415 height 30
click at [435, 182] on input "Strongly agree" at bounding box center [420, 186] width 30 height 30
radio input "true"
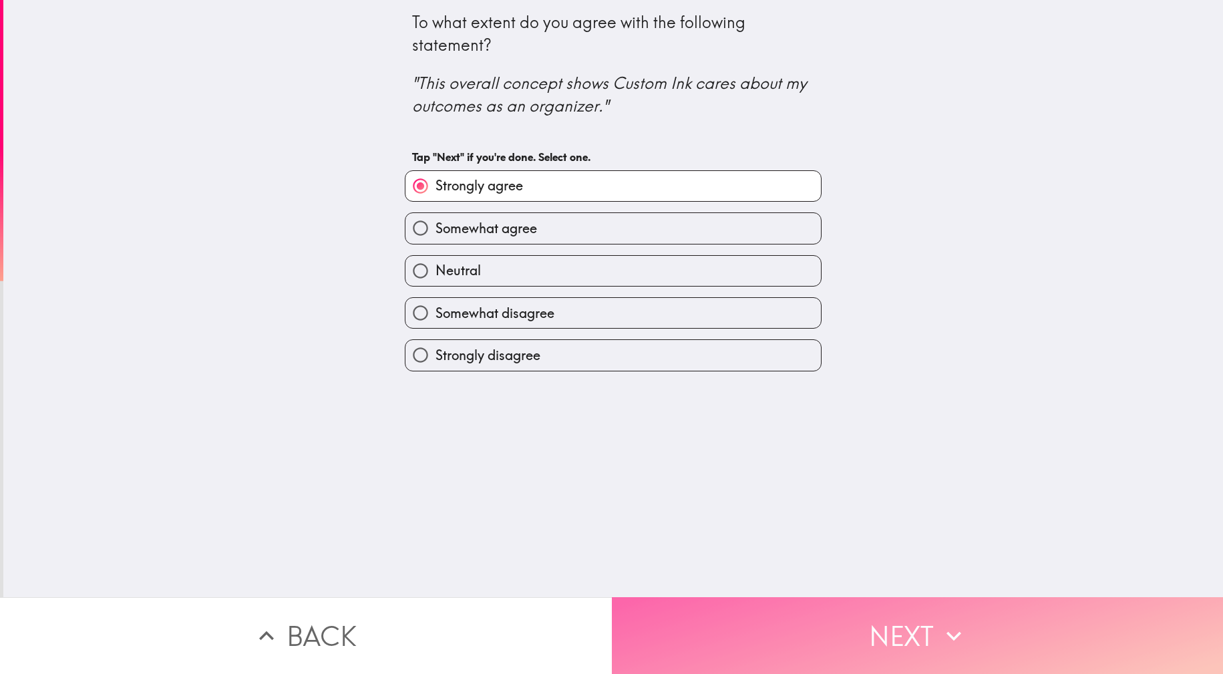
click at [904, 632] on button "Next" at bounding box center [918, 635] width 612 height 77
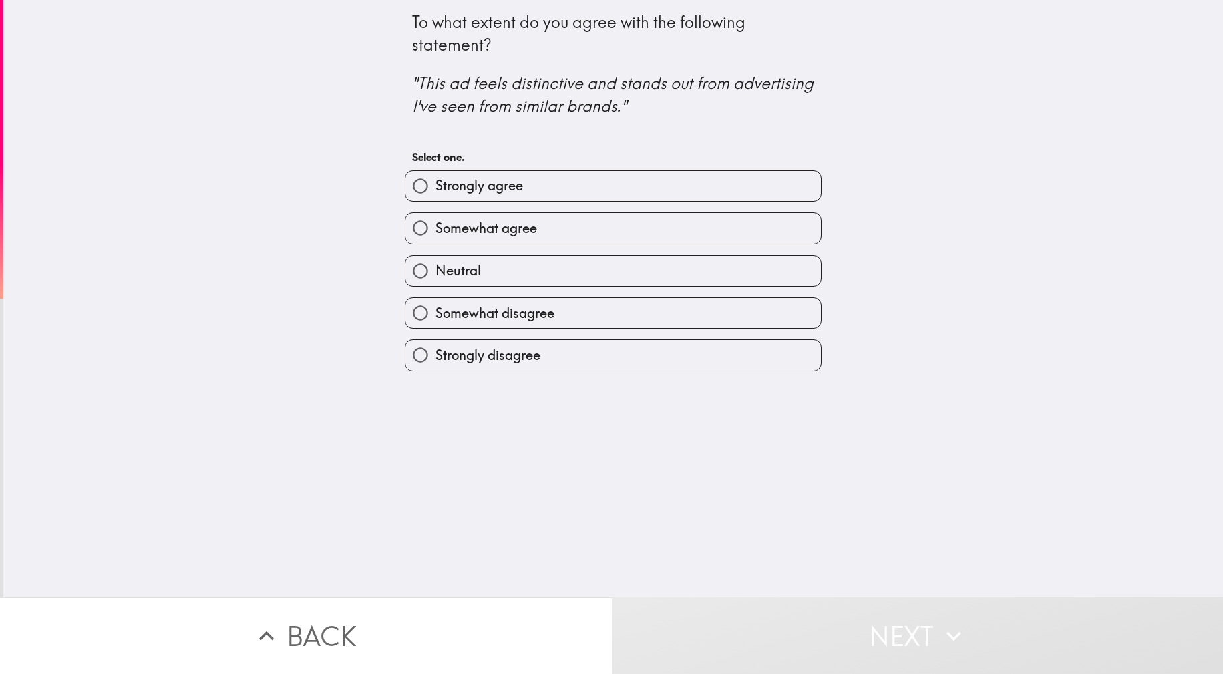
click at [578, 182] on label "Strongly agree" at bounding box center [612, 186] width 415 height 30
click at [435, 182] on input "Strongly agree" at bounding box center [420, 186] width 30 height 30
radio input "true"
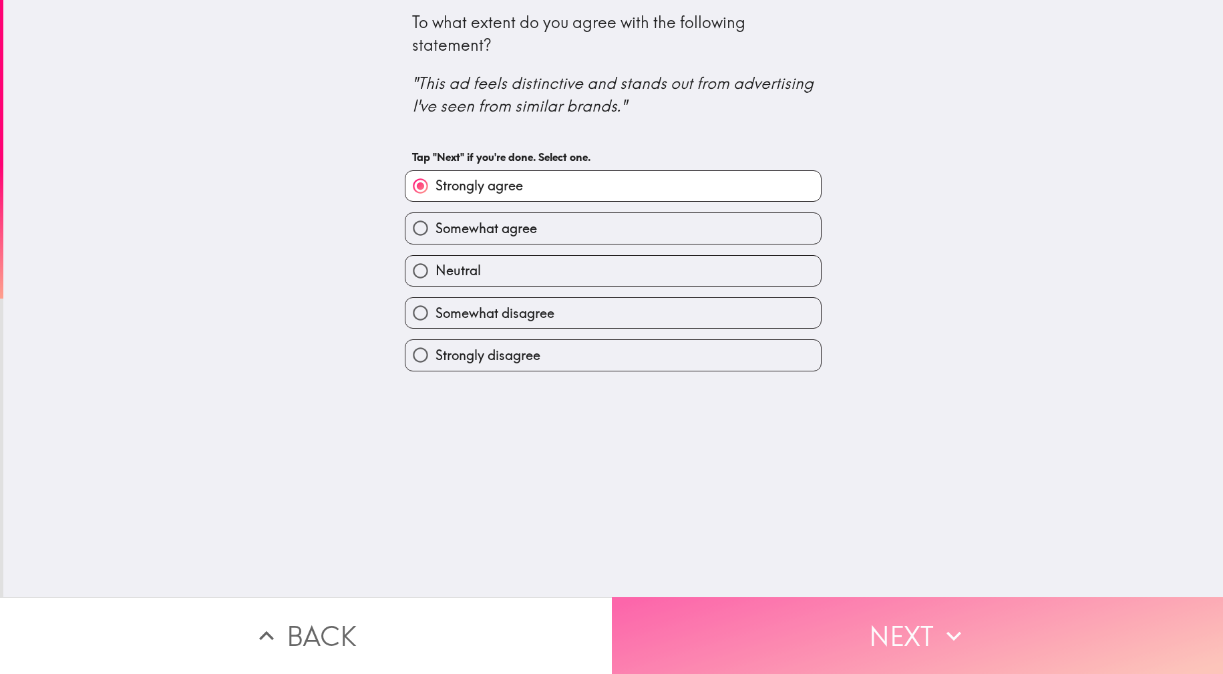
click at [869, 602] on button "Next" at bounding box center [918, 635] width 612 height 77
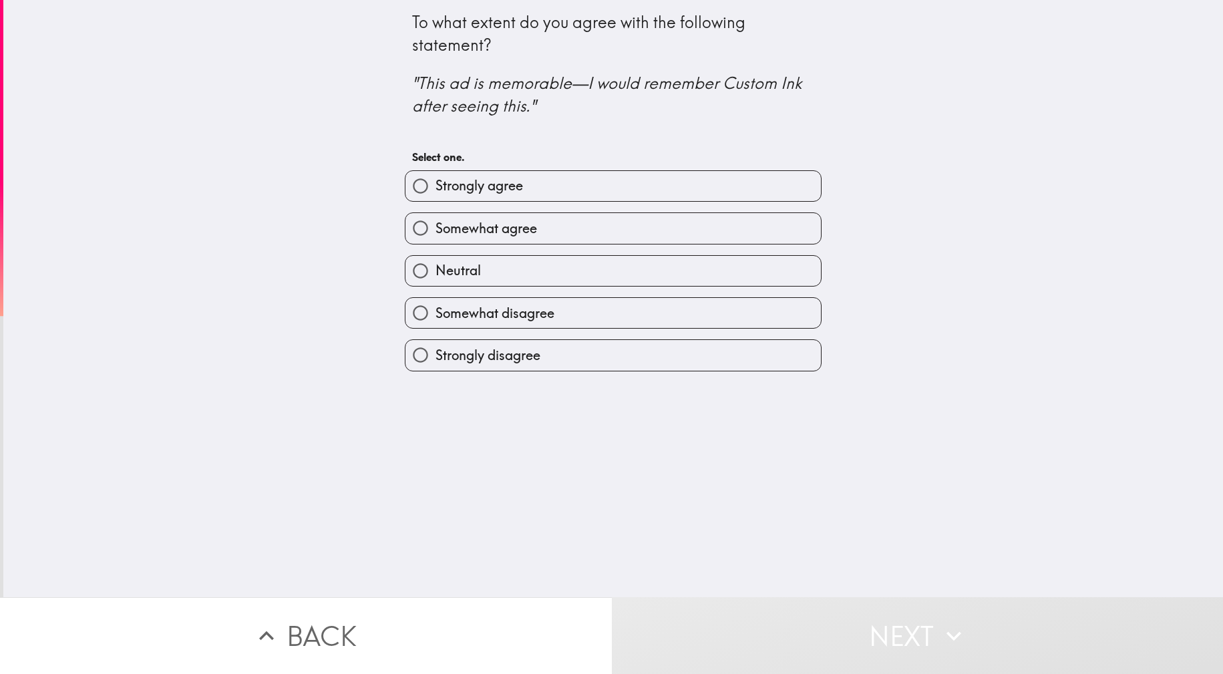
click at [537, 178] on label "Strongly agree" at bounding box center [612, 186] width 415 height 30
click at [435, 178] on input "Strongly agree" at bounding box center [420, 186] width 30 height 30
radio input "true"
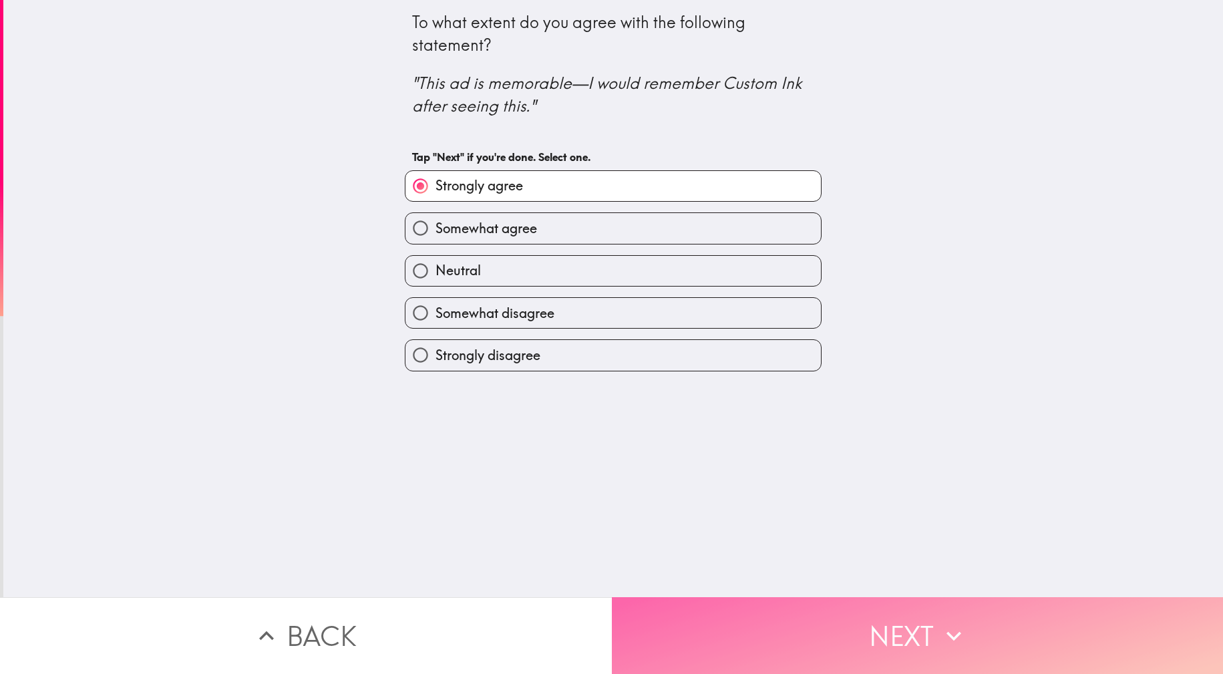
click at [862, 597] on button "Next" at bounding box center [918, 635] width 612 height 77
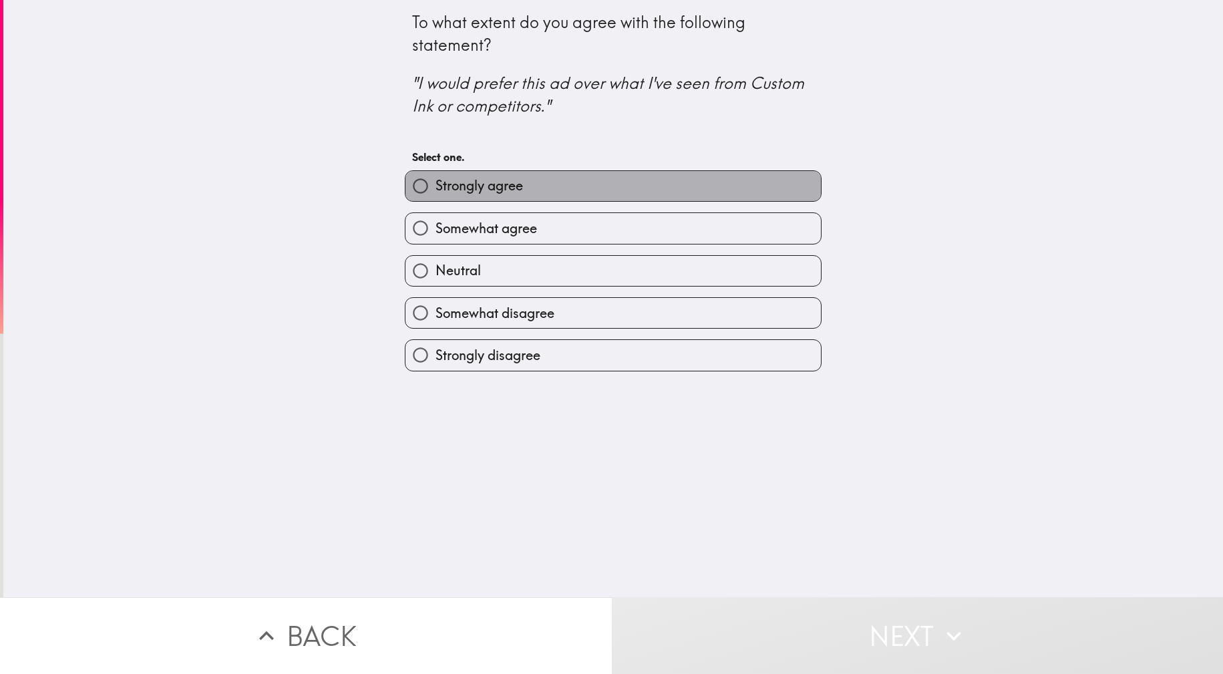
drag, startPoint x: 545, startPoint y: 174, endPoint x: 714, endPoint y: 317, distance: 221.3
click at [545, 175] on label "Strongly agree" at bounding box center [612, 186] width 415 height 30
click at [435, 175] on input "Strongly agree" at bounding box center [420, 186] width 30 height 30
radio input "true"
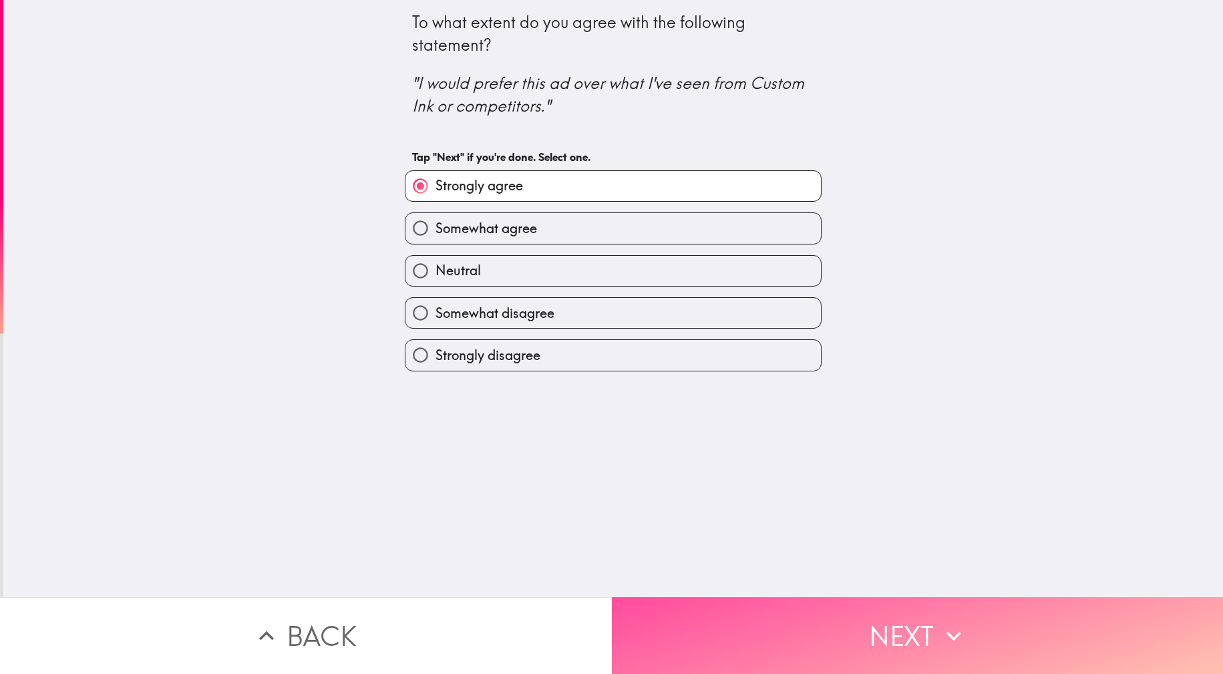
drag, startPoint x: 833, startPoint y: 611, endPoint x: 754, endPoint y: 488, distance: 146.9
click at [833, 610] on button "Next" at bounding box center [918, 635] width 612 height 77
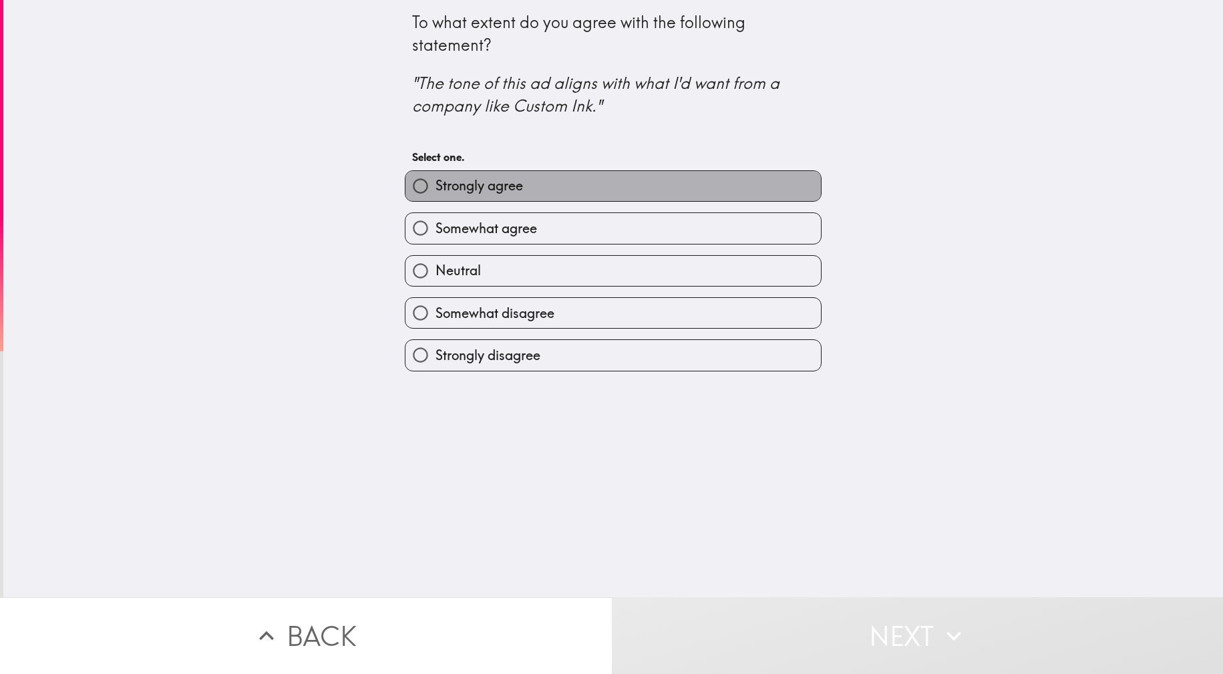
drag, startPoint x: 530, startPoint y: 180, endPoint x: 740, endPoint y: 339, distance: 263.3
click at [530, 181] on label "Strongly agree" at bounding box center [612, 186] width 415 height 30
click at [435, 181] on input "Strongly agree" at bounding box center [420, 186] width 30 height 30
radio input "true"
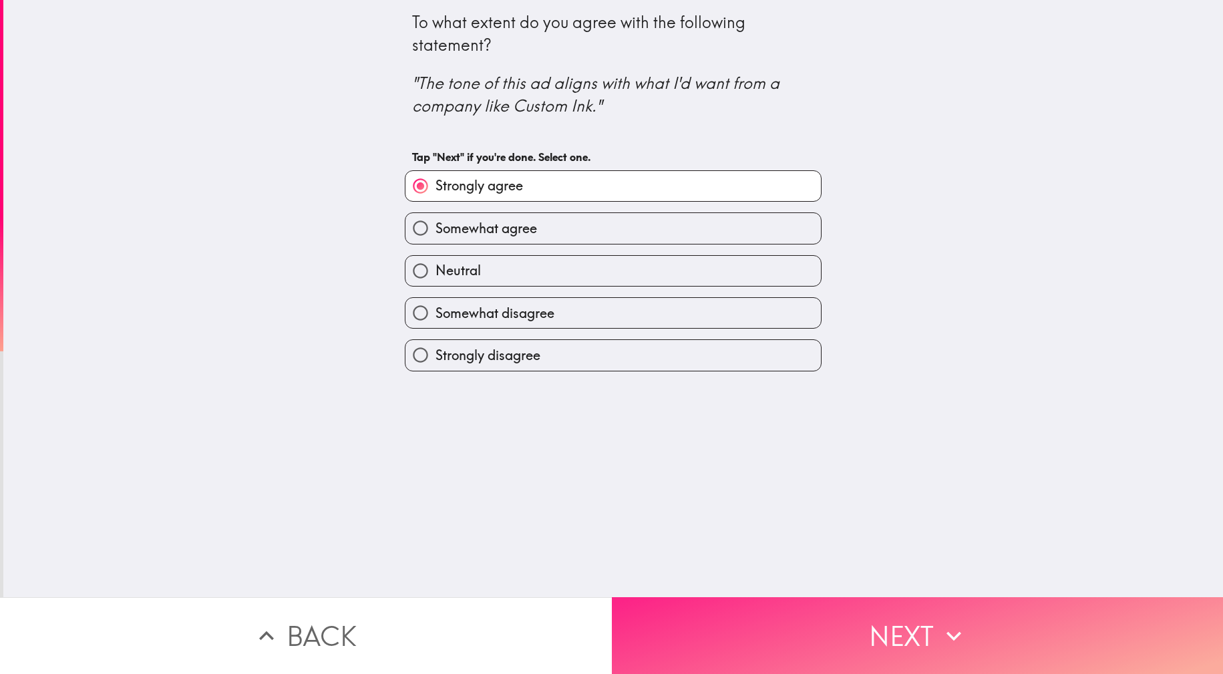
click at [908, 643] on button "Next" at bounding box center [918, 635] width 612 height 77
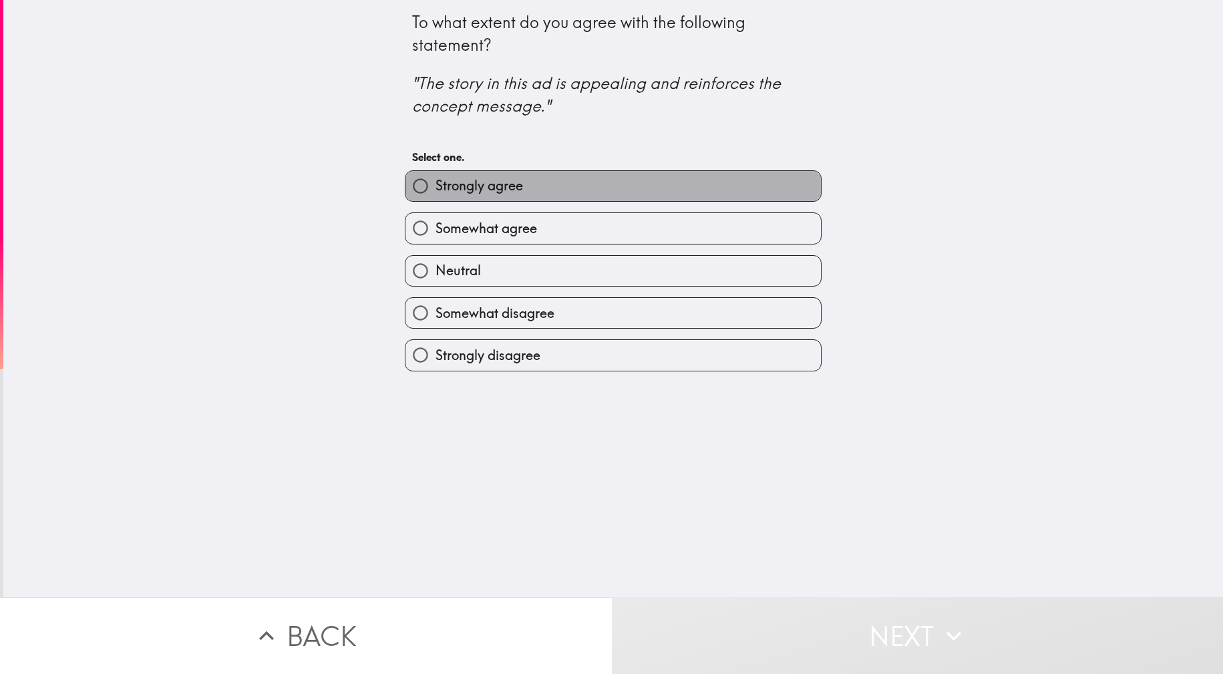
click at [537, 188] on label "Strongly agree" at bounding box center [612, 186] width 415 height 30
click at [435, 188] on input "Strongly agree" at bounding box center [420, 186] width 30 height 30
radio input "true"
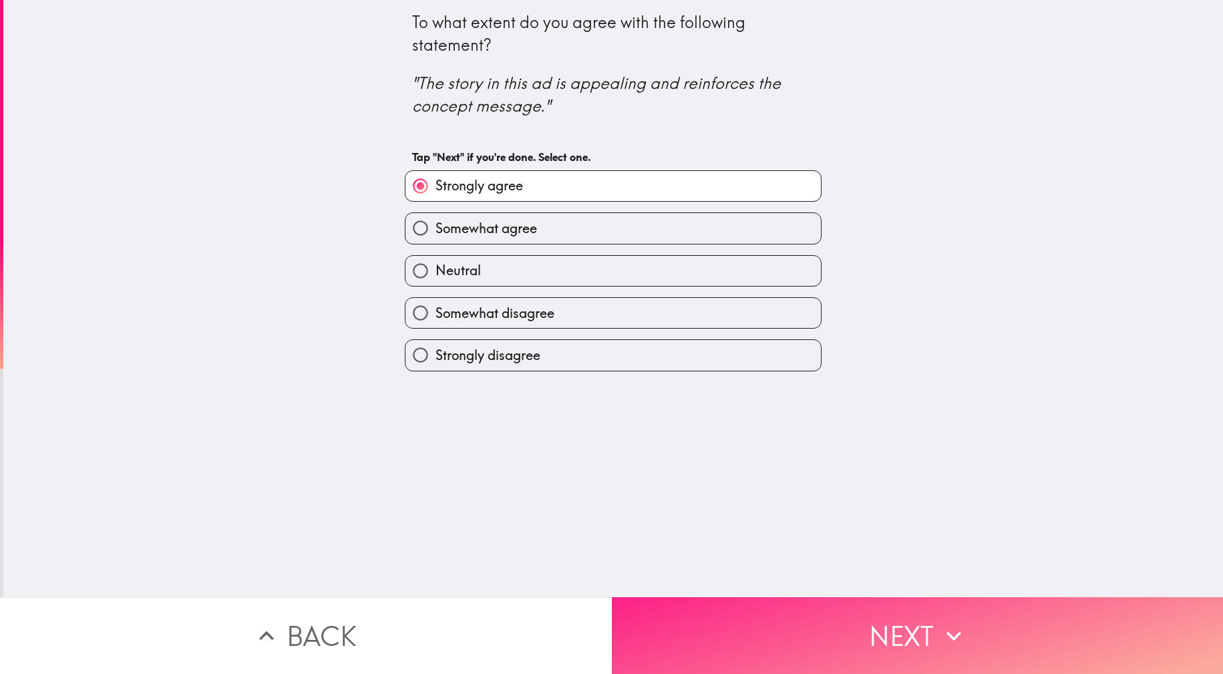
click at [807, 614] on button "Next" at bounding box center [918, 635] width 612 height 77
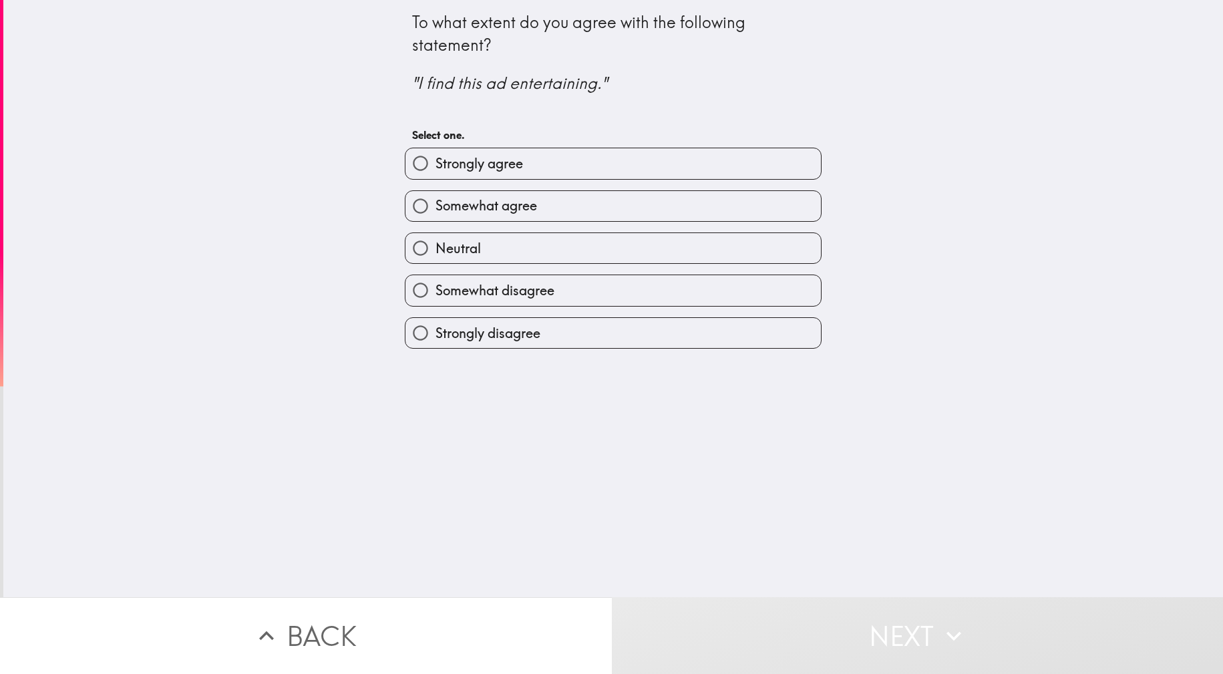
click at [546, 151] on label "Strongly agree" at bounding box center [612, 163] width 415 height 30
click at [435, 151] on input "Strongly agree" at bounding box center [420, 163] width 30 height 30
radio input "true"
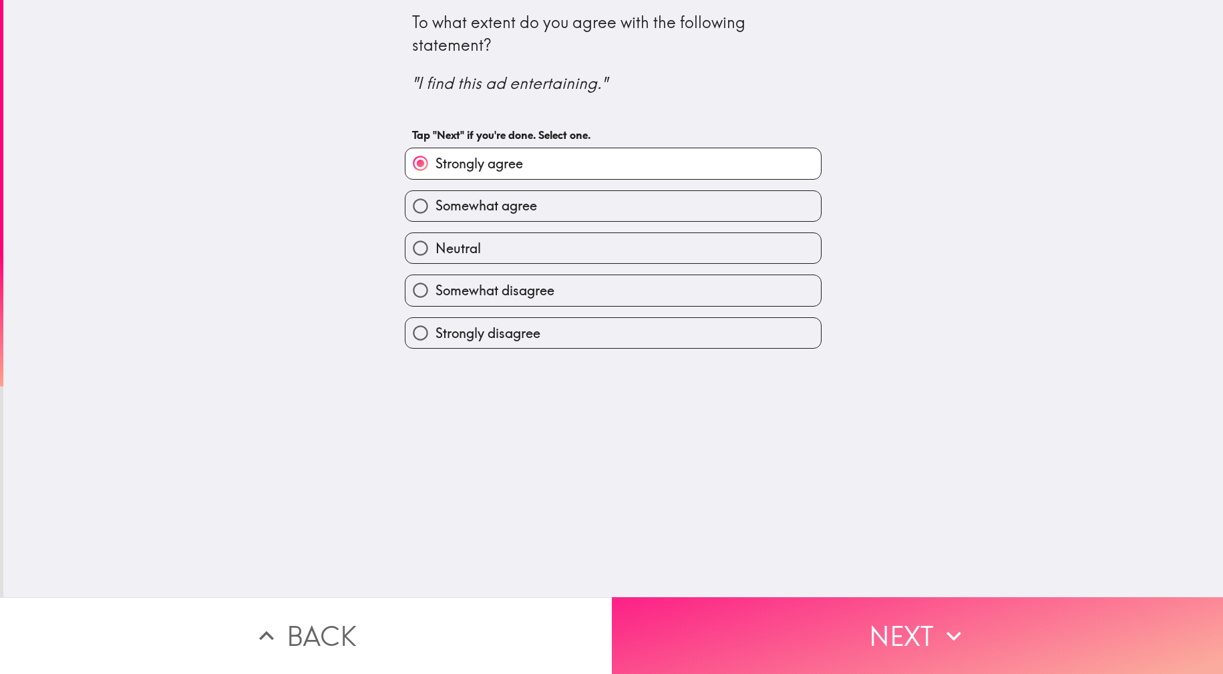
click at [883, 614] on button "Next" at bounding box center [918, 635] width 612 height 77
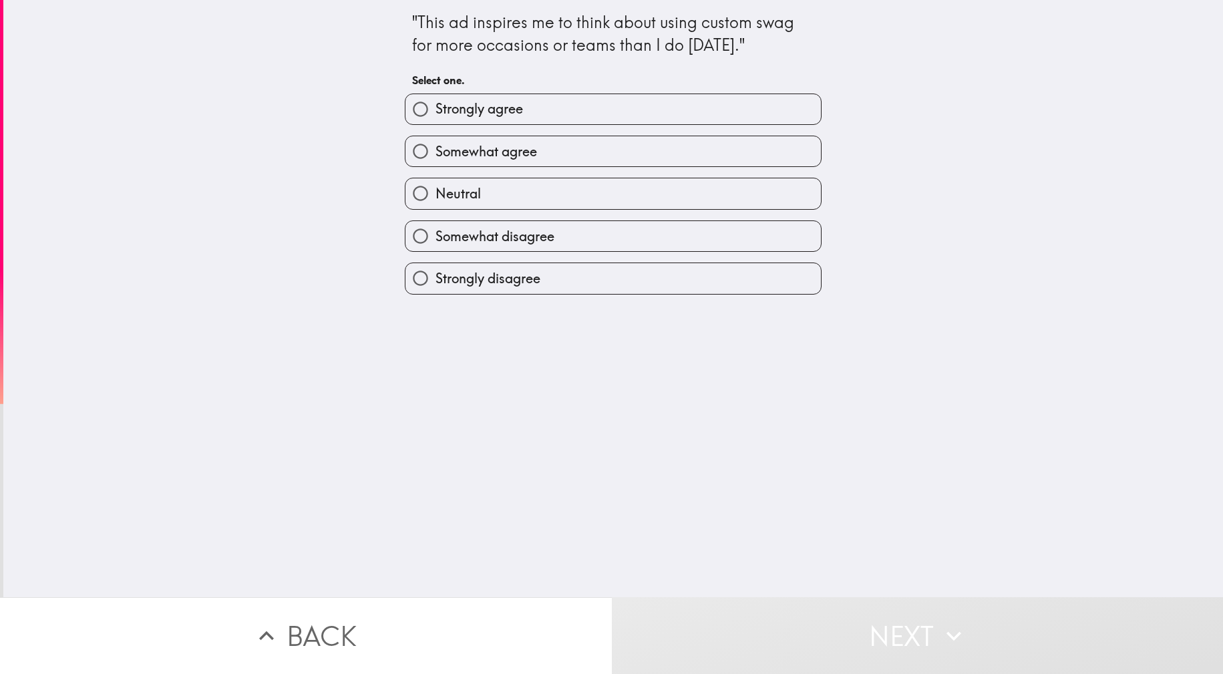
click at [498, 91] on div "Strongly agree" at bounding box center [607, 104] width 427 height 42
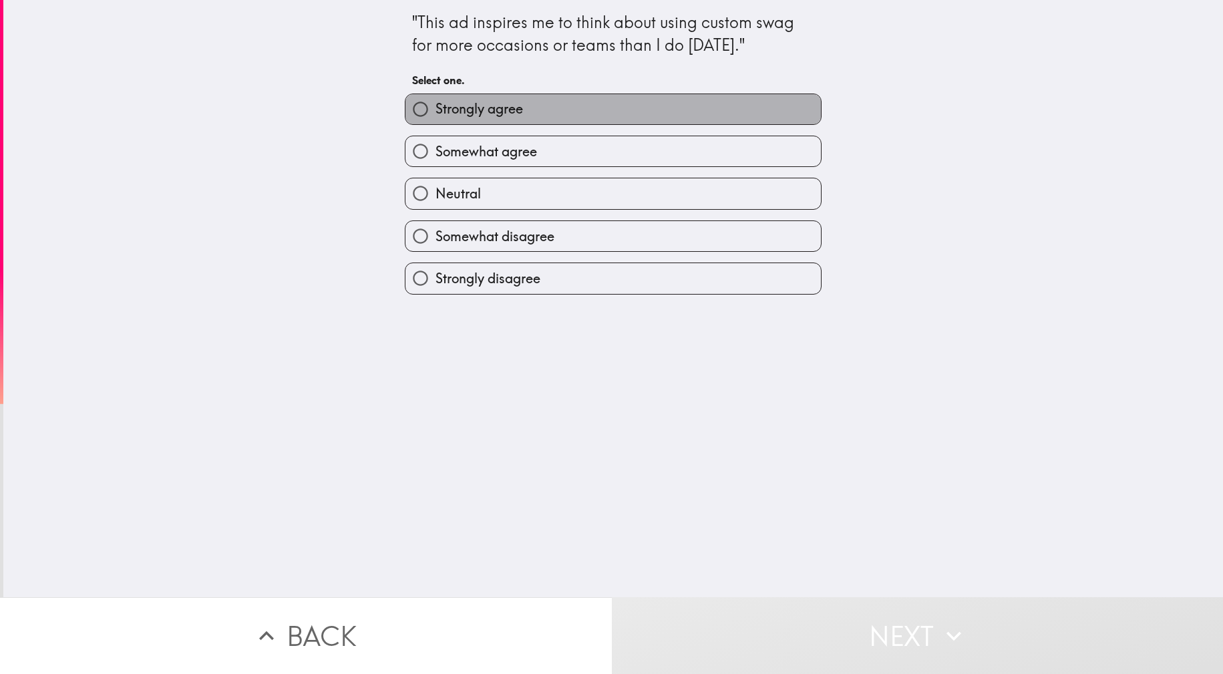
click at [522, 95] on label "Strongly agree" at bounding box center [612, 109] width 415 height 30
click at [435, 95] on input "Strongly agree" at bounding box center [420, 109] width 30 height 30
radio input "true"
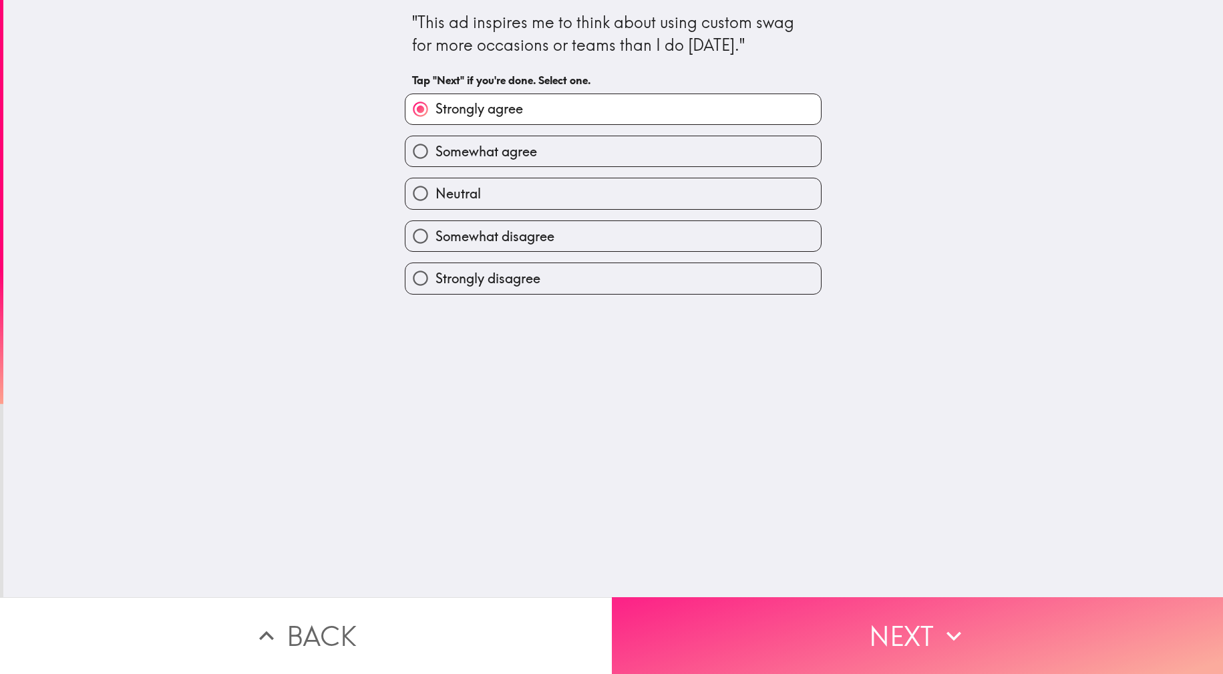
click at [843, 597] on button "Next" at bounding box center [918, 635] width 612 height 77
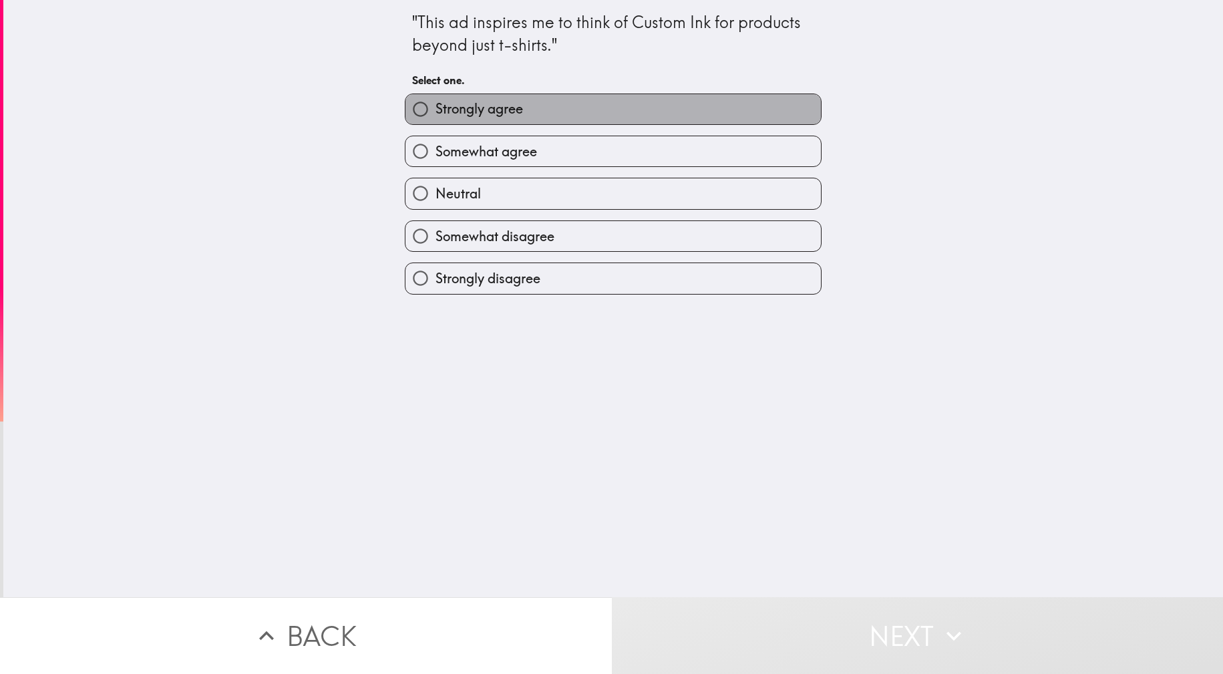
drag, startPoint x: 533, startPoint y: 100, endPoint x: 706, endPoint y: 234, distance: 219.0
click at [534, 102] on label "Strongly agree" at bounding box center [612, 109] width 415 height 30
click at [435, 102] on input "Strongly agree" at bounding box center [420, 109] width 30 height 30
radio input "true"
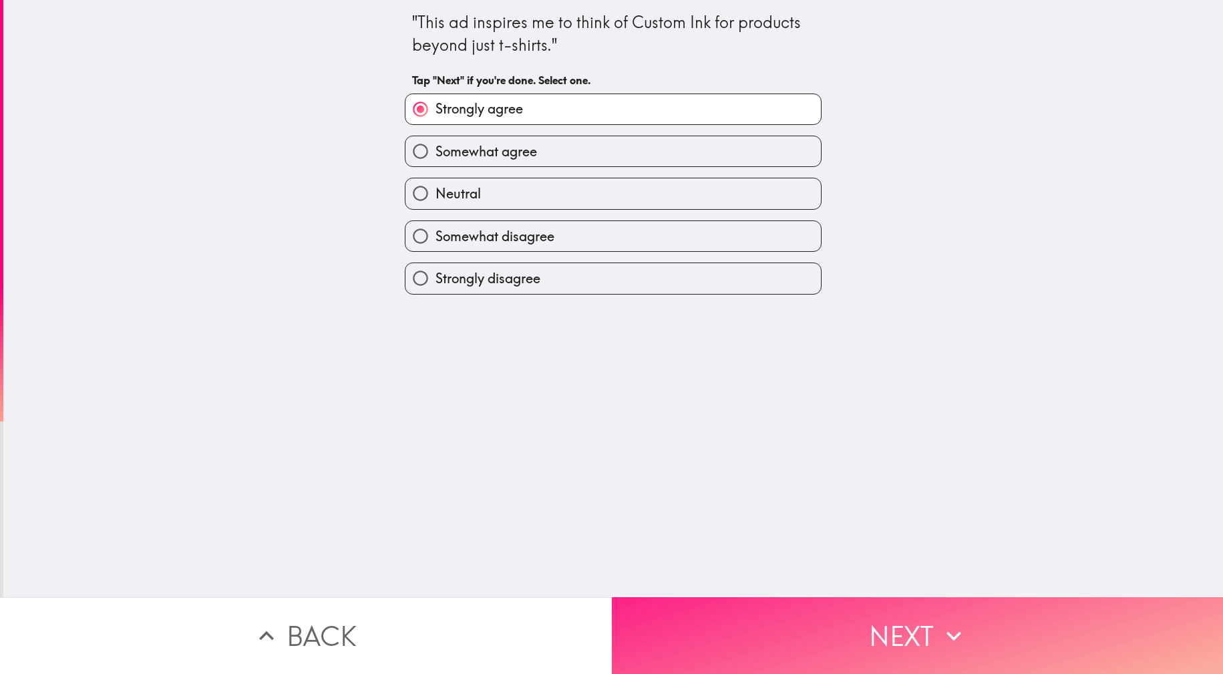
click at [876, 602] on button "Next" at bounding box center [918, 635] width 612 height 77
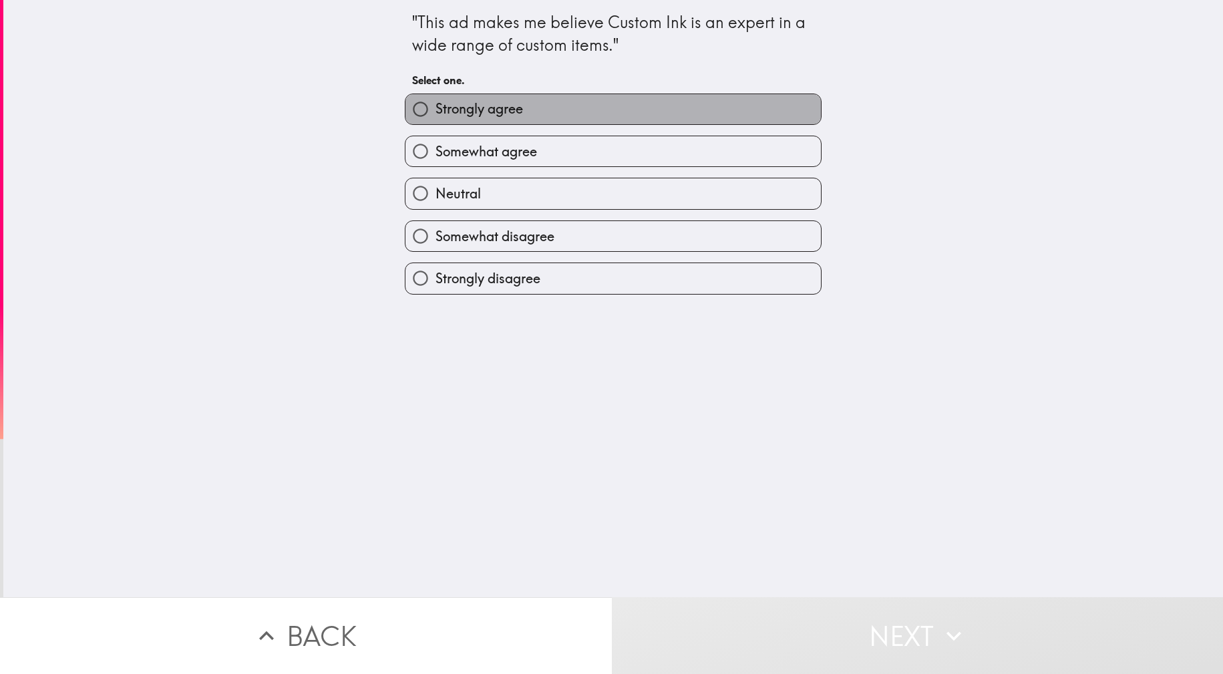
drag, startPoint x: 590, startPoint y: 102, endPoint x: 735, endPoint y: 199, distance: 174.7
click at [590, 103] on label "Strongly agree" at bounding box center [612, 109] width 415 height 30
click at [435, 103] on input "Strongly agree" at bounding box center [420, 109] width 30 height 30
radio input "true"
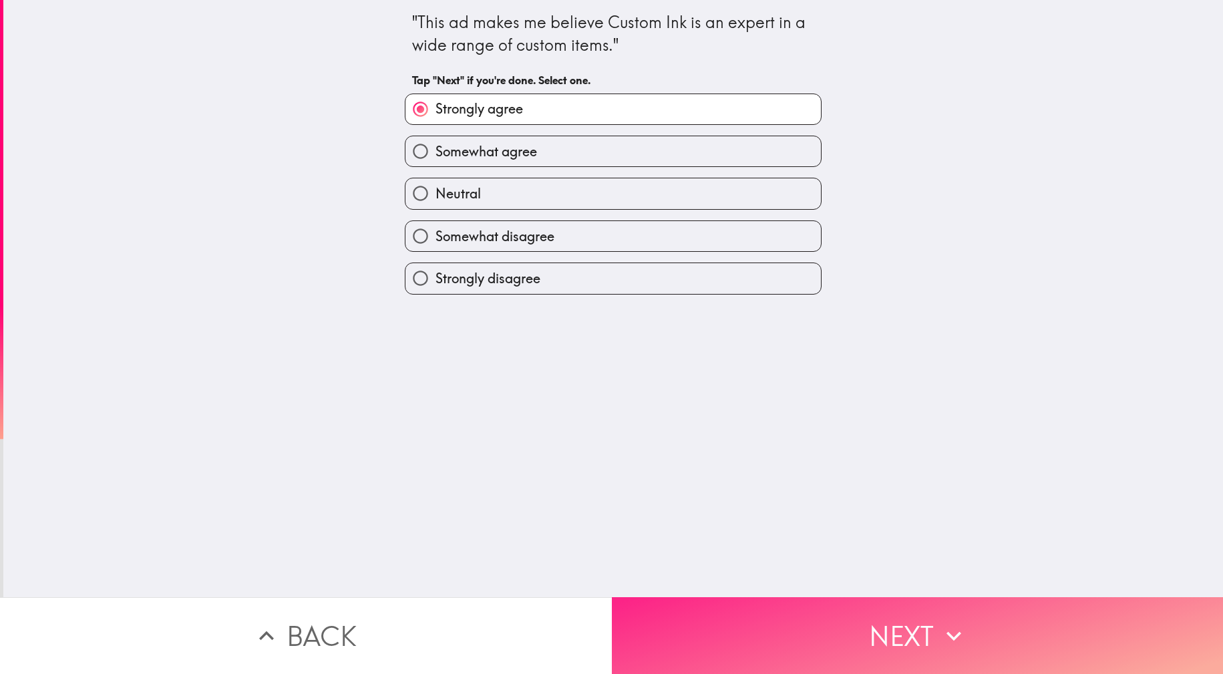
click at [931, 637] on button "Next" at bounding box center [918, 635] width 612 height 77
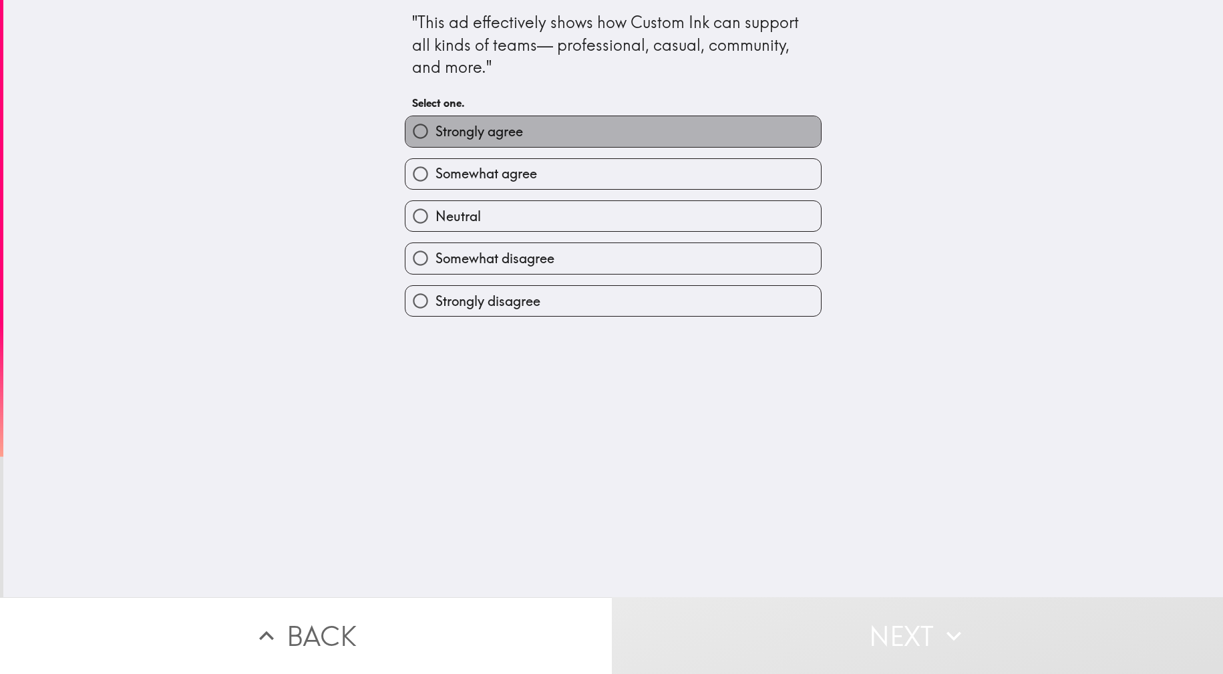
click at [485, 126] on span "Strongly agree" at bounding box center [478, 131] width 87 height 19
click at [435, 126] on input "Strongly agree" at bounding box center [420, 131] width 30 height 30
radio input "true"
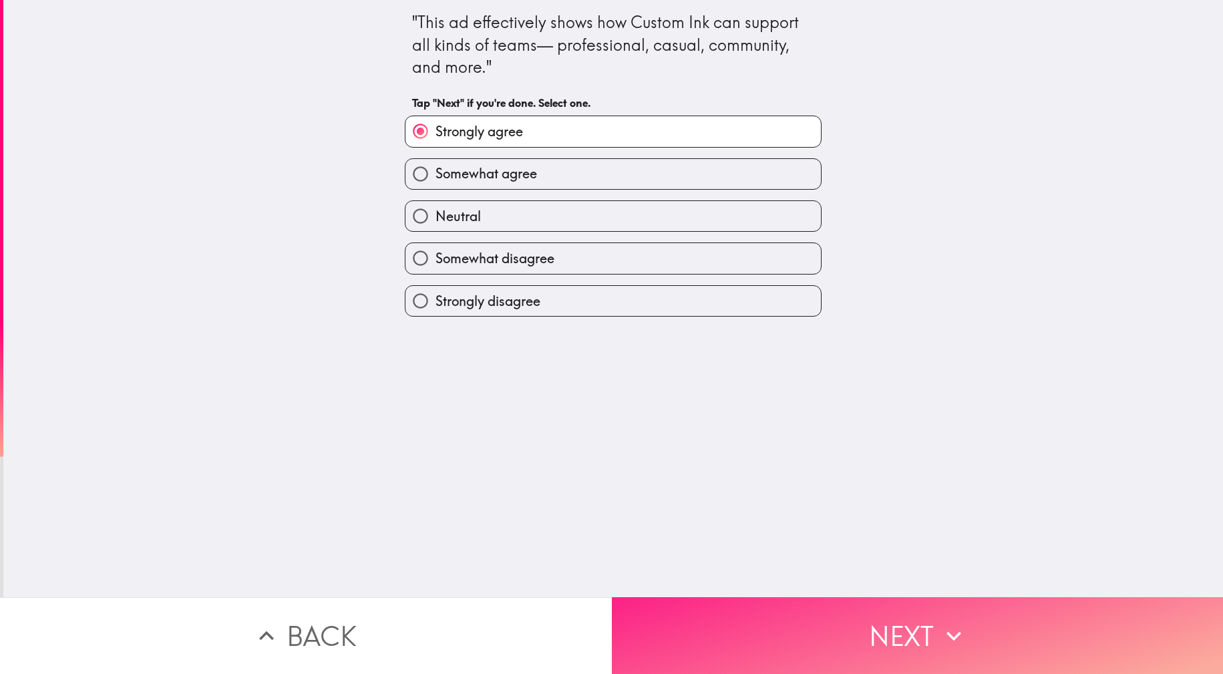
click at [755, 603] on button "Next" at bounding box center [918, 635] width 612 height 77
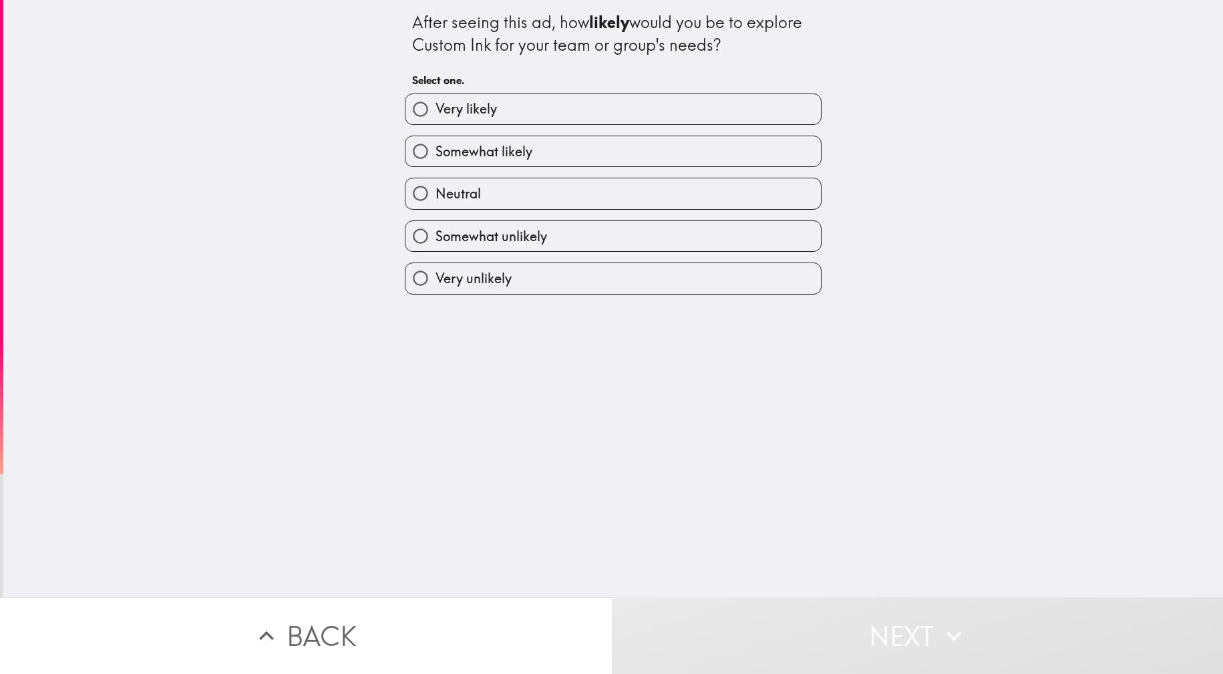
click at [449, 96] on label "Very likely" at bounding box center [612, 109] width 415 height 30
click at [435, 96] on input "Very likely" at bounding box center [420, 109] width 30 height 30
radio input "true"
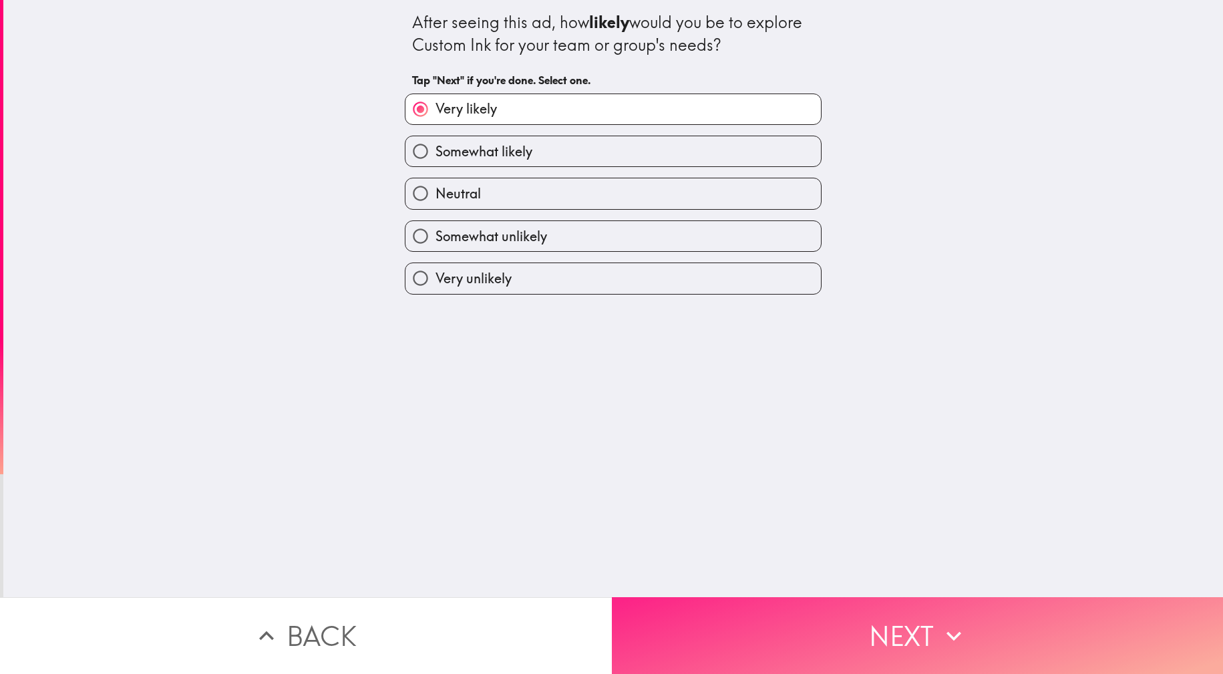
click at [817, 597] on button "Next" at bounding box center [918, 635] width 612 height 77
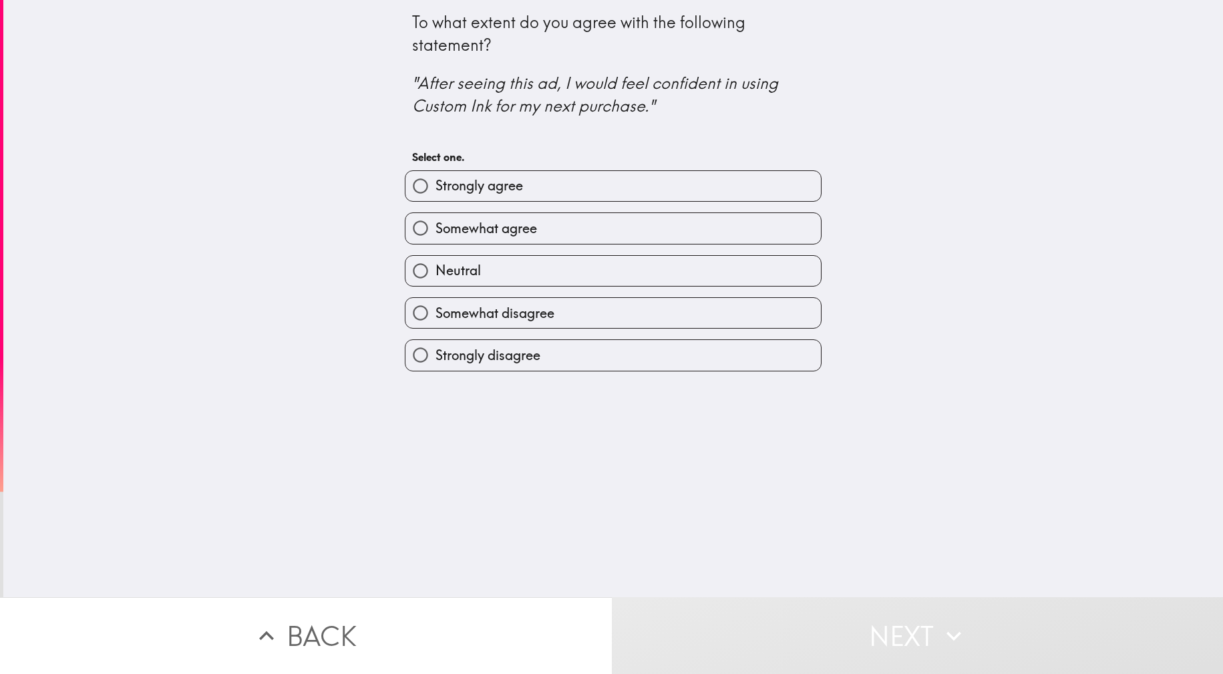
click at [484, 184] on span "Strongly agree" at bounding box center [478, 185] width 87 height 19
click at [435, 184] on input "Strongly agree" at bounding box center [420, 186] width 30 height 30
radio input "true"
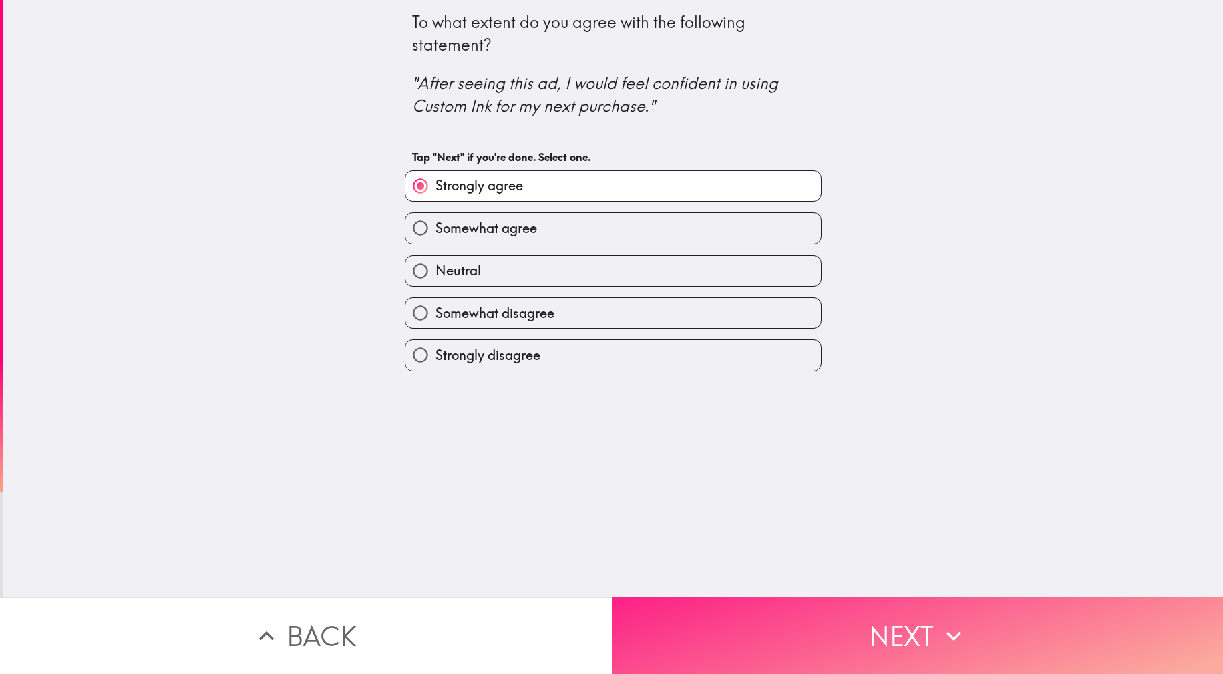
click at [848, 630] on button "Next" at bounding box center [918, 635] width 612 height 77
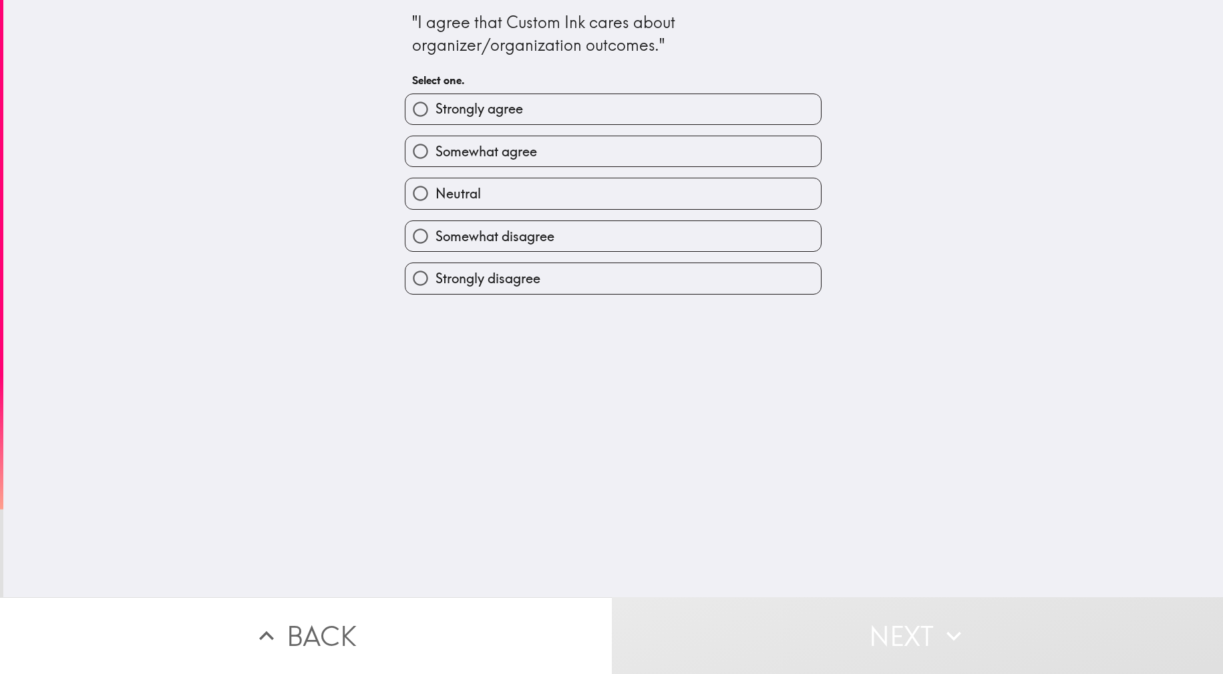
click at [489, 100] on span "Strongly agree" at bounding box center [478, 109] width 87 height 19
click at [435, 100] on input "Strongly agree" at bounding box center [420, 109] width 30 height 30
radio input "true"
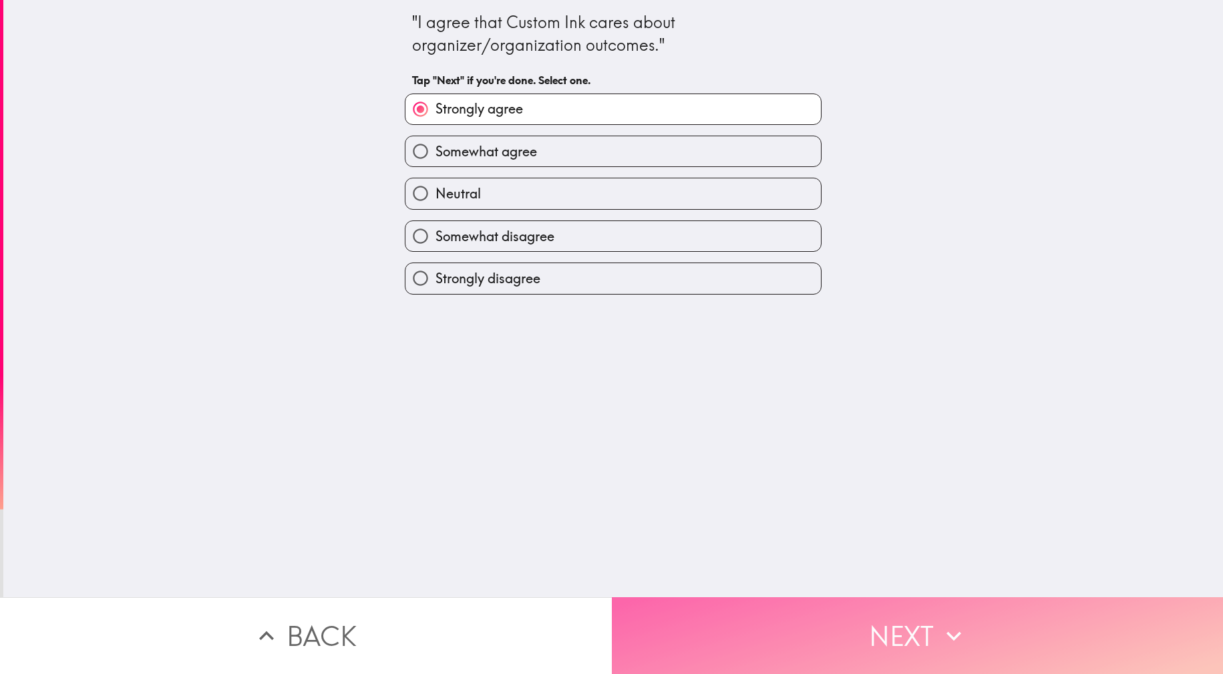
click at [778, 597] on button "Next" at bounding box center [918, 635] width 612 height 77
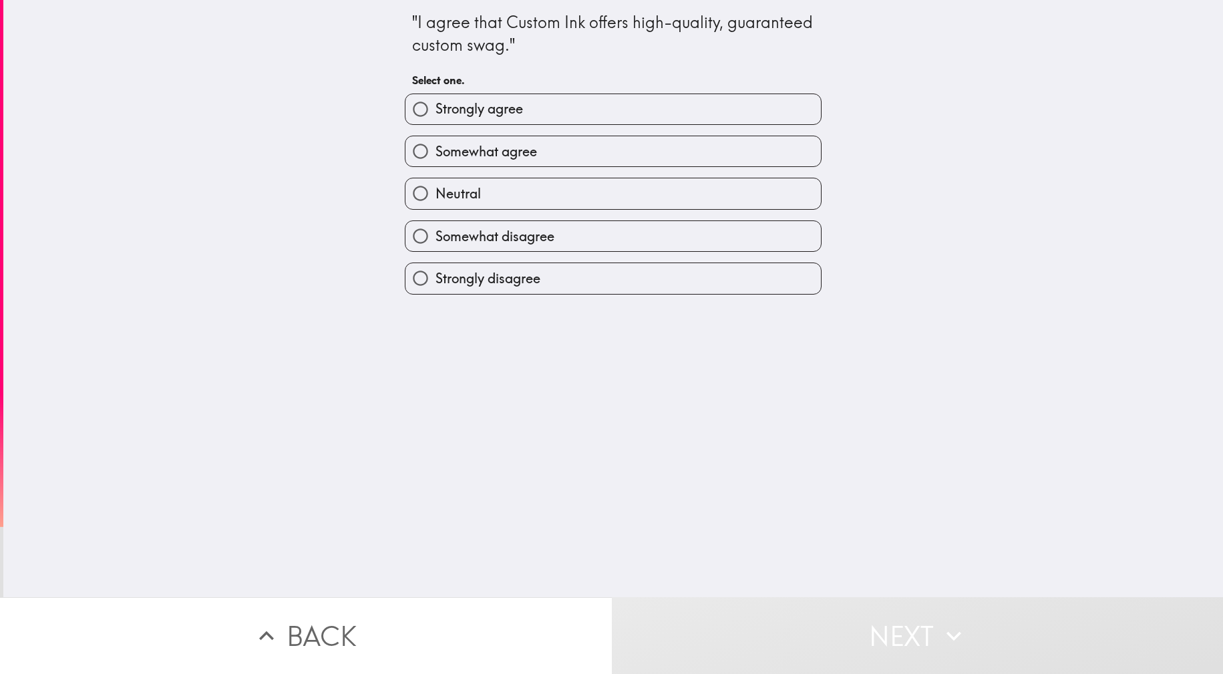
click at [524, 97] on label "Strongly agree" at bounding box center [612, 109] width 415 height 30
click at [435, 97] on input "Strongly agree" at bounding box center [420, 109] width 30 height 30
radio input "true"
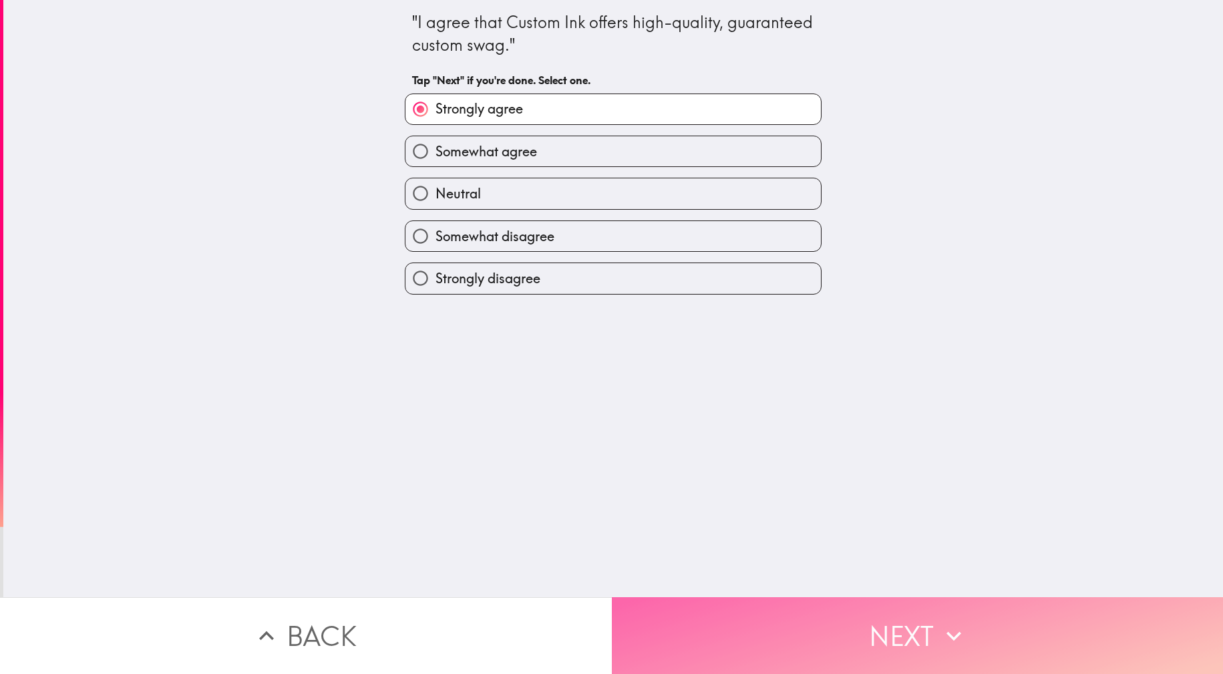
drag, startPoint x: 904, startPoint y: 610, endPoint x: 907, endPoint y: 586, distance: 24.3
click at [903, 609] on button "Next" at bounding box center [918, 635] width 612 height 77
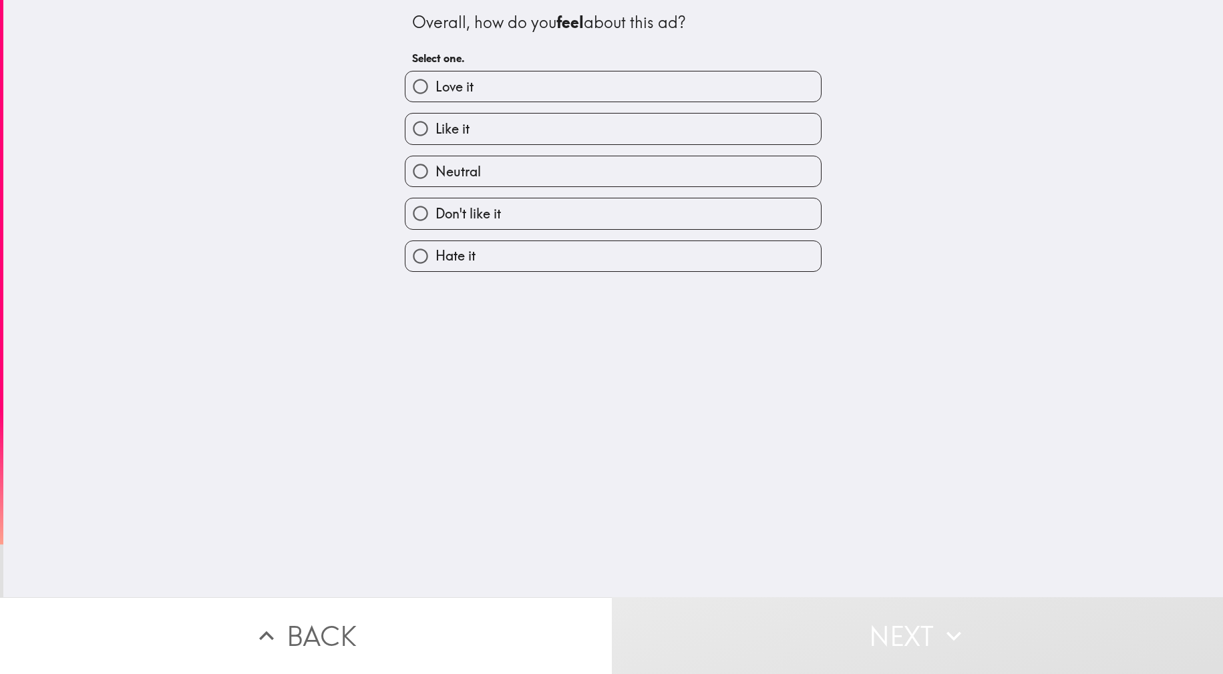
click at [570, 102] on div "Like it" at bounding box center [607, 123] width 427 height 42
click at [514, 73] on label "Love it" at bounding box center [612, 86] width 415 height 30
click at [435, 73] on input "Love it" at bounding box center [420, 86] width 30 height 30
radio input "true"
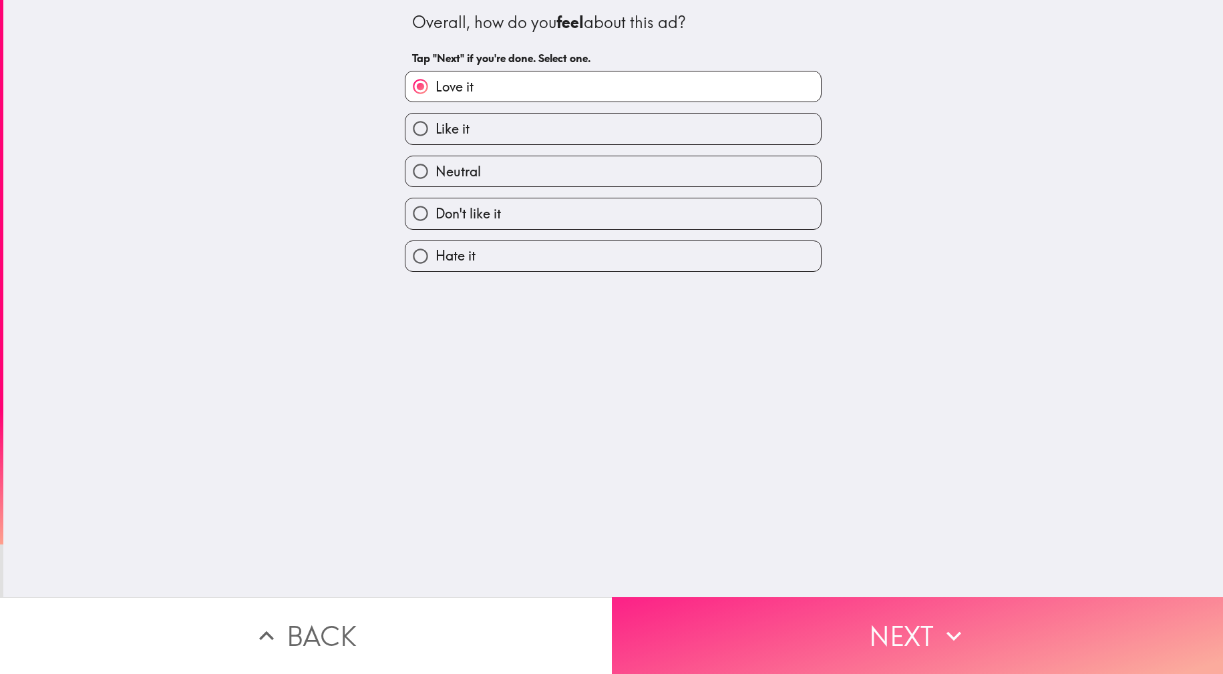
click at [888, 636] on button "Next" at bounding box center [918, 635] width 612 height 77
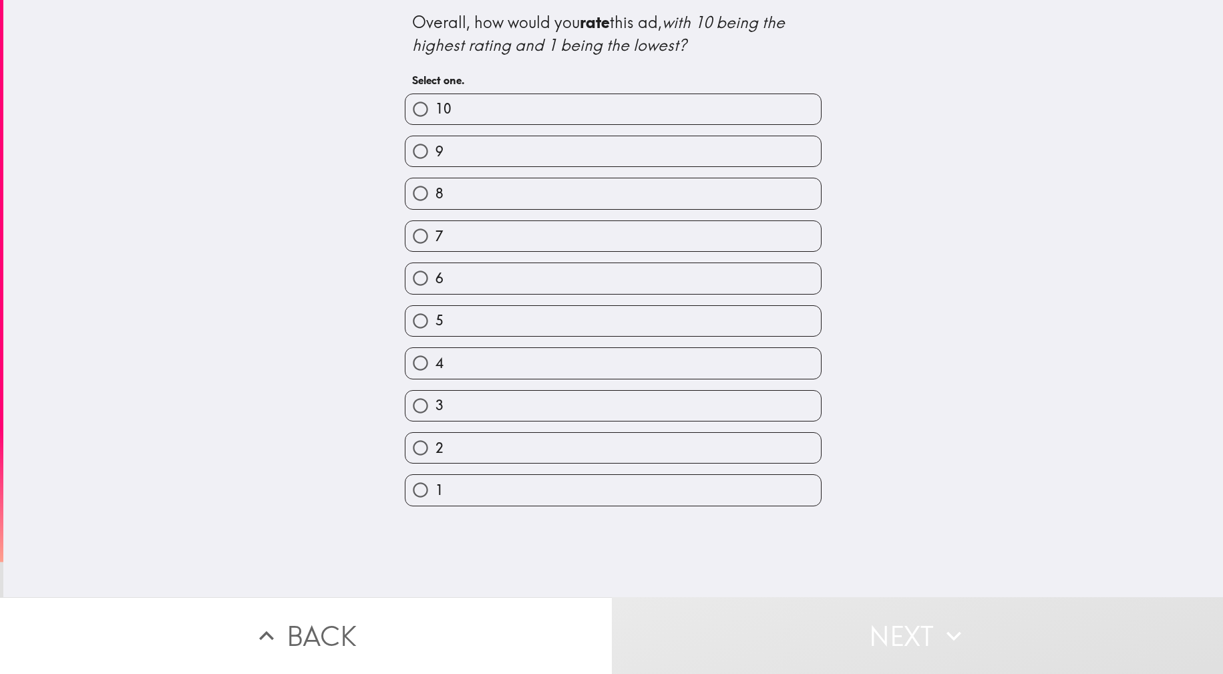
drag, startPoint x: 536, startPoint y: 127, endPoint x: 584, endPoint y: 150, distance: 54.1
click at [535, 127] on div "9" at bounding box center [607, 146] width 427 height 42
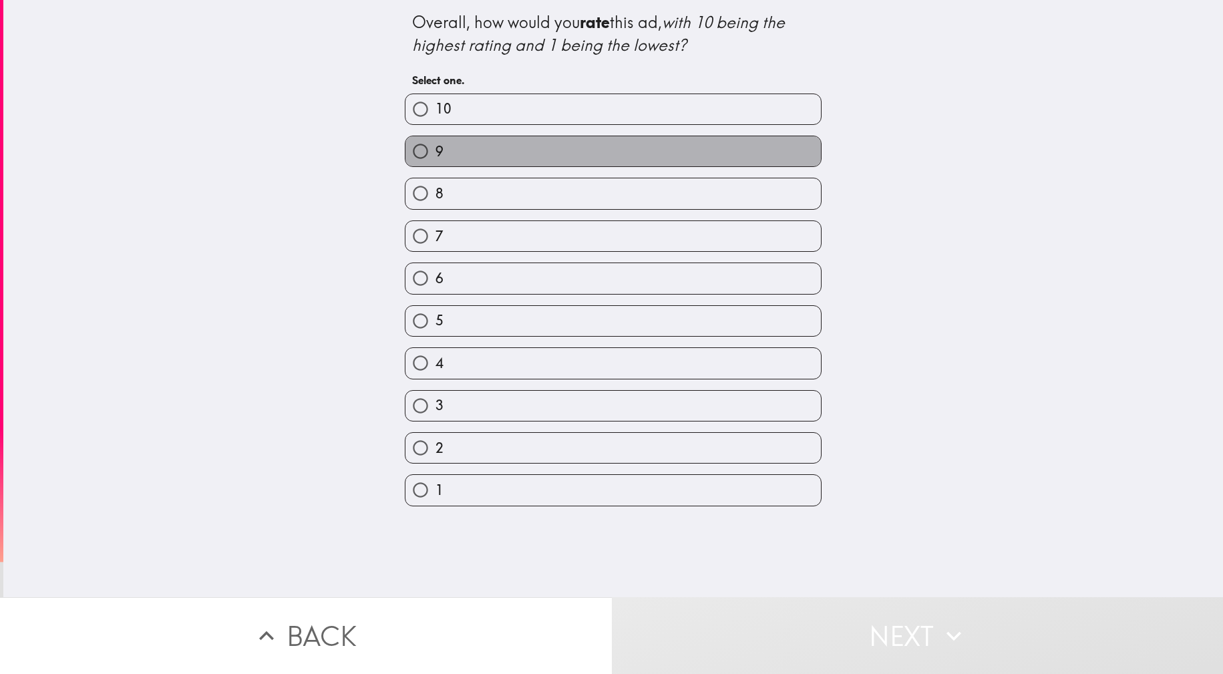
click at [506, 164] on label "9" at bounding box center [612, 151] width 415 height 30
click at [435, 164] on input "9" at bounding box center [420, 151] width 30 height 30
radio input "true"
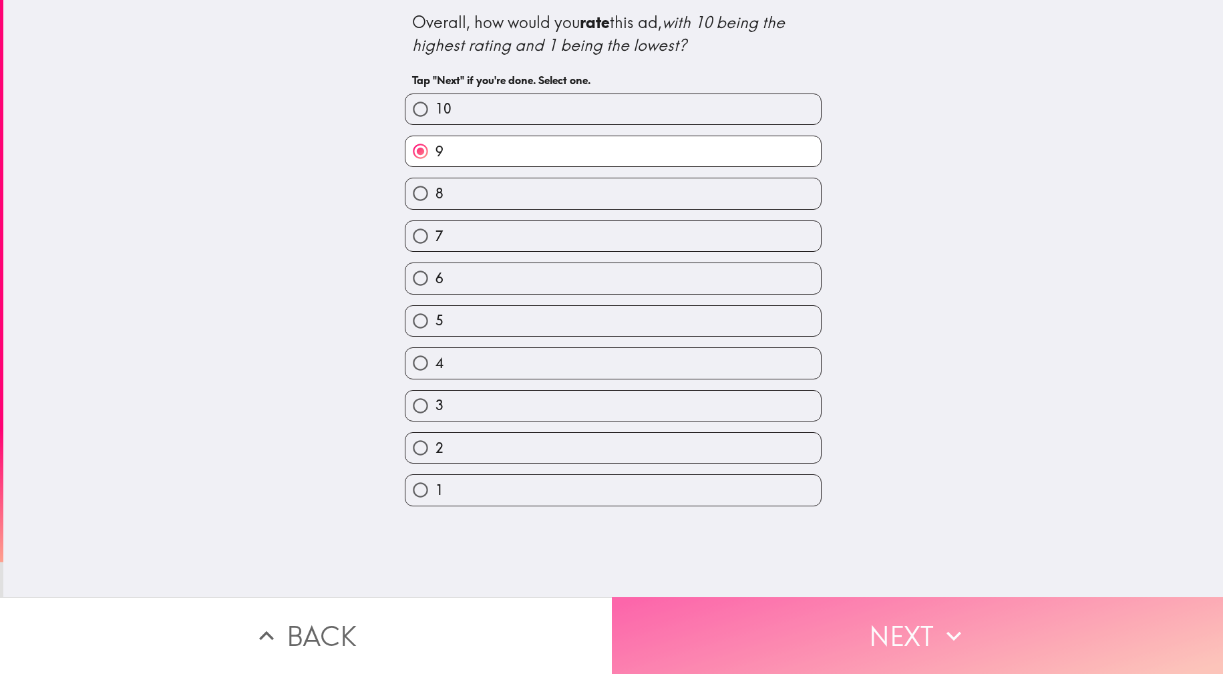
click at [900, 620] on button "Next" at bounding box center [918, 635] width 612 height 77
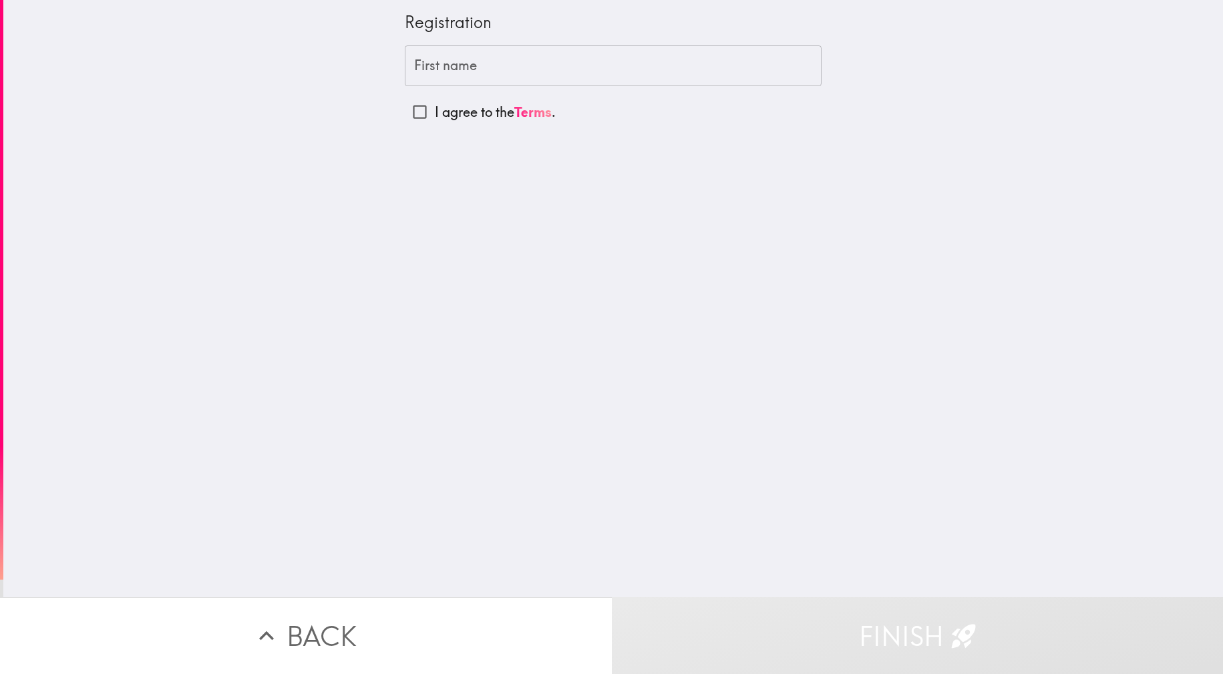
click at [512, 77] on input "First name" at bounding box center [613, 65] width 417 height 41
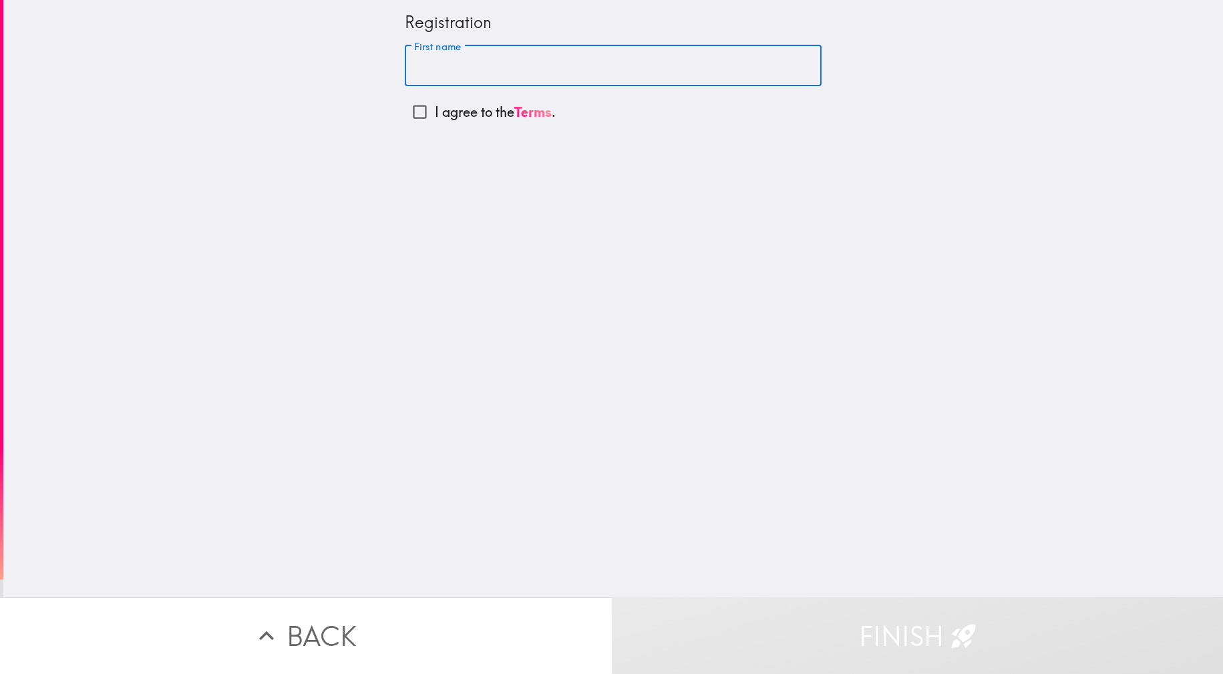
type input "[PERSON_NAME]"
click at [498, 116] on p "I agree to the Terms ." at bounding box center [495, 112] width 121 height 19
click at [435, 116] on input "I agree to the Terms ." at bounding box center [420, 112] width 30 height 30
checkbox input "true"
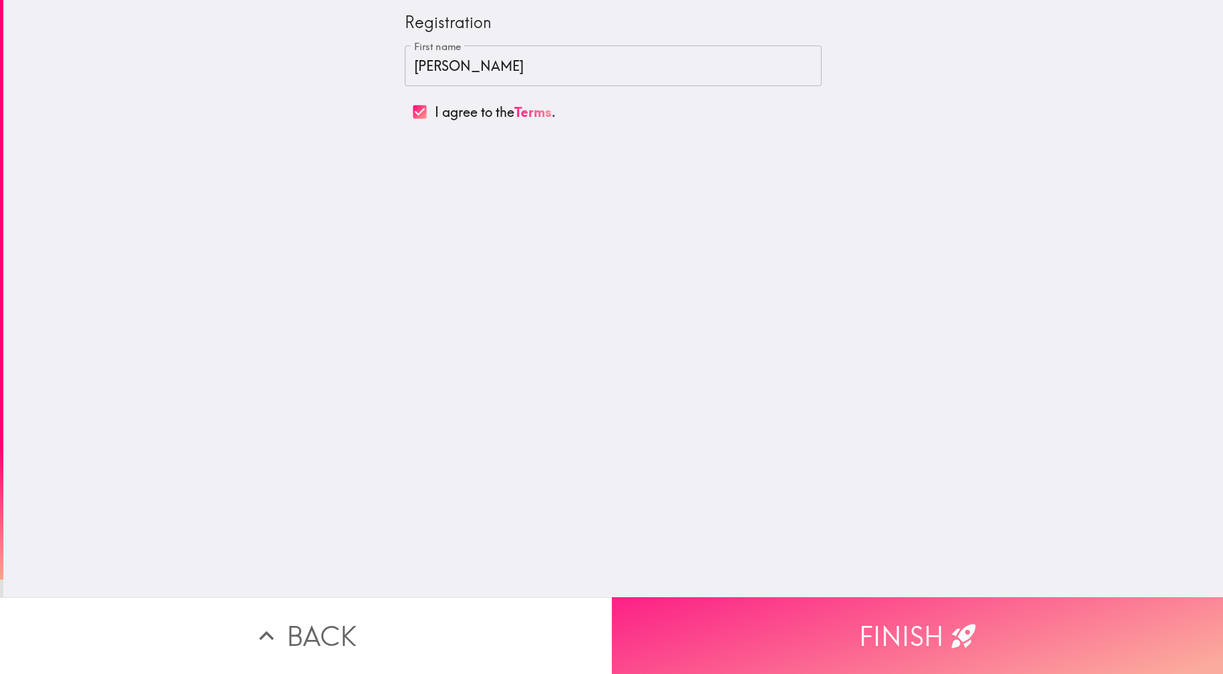
click at [934, 622] on button "Finish" at bounding box center [918, 635] width 612 height 77
